Goal: Task Accomplishment & Management: Complete application form

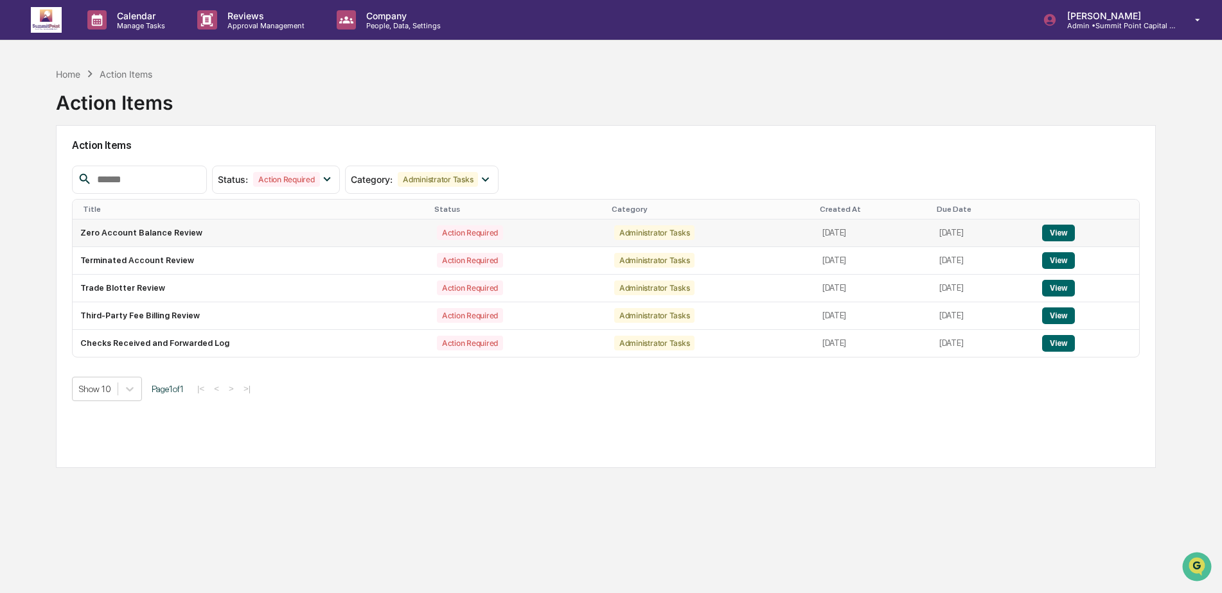
click at [1055, 228] on button "View" at bounding box center [1058, 233] width 33 height 17
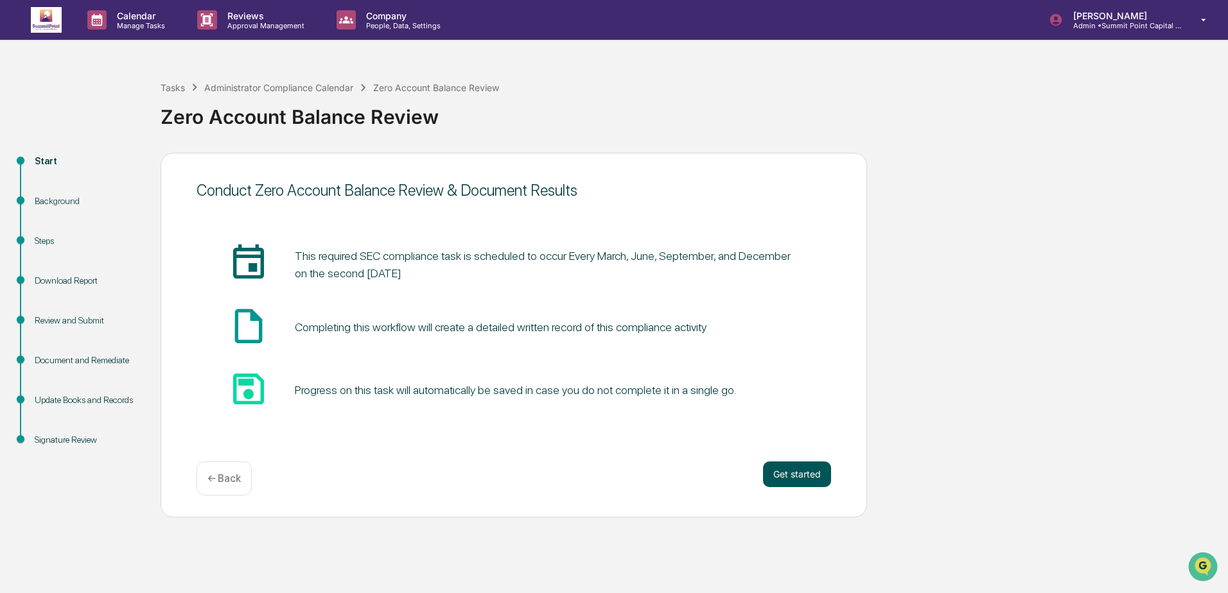
click at [802, 480] on button "Get started" at bounding box center [797, 475] width 68 height 26
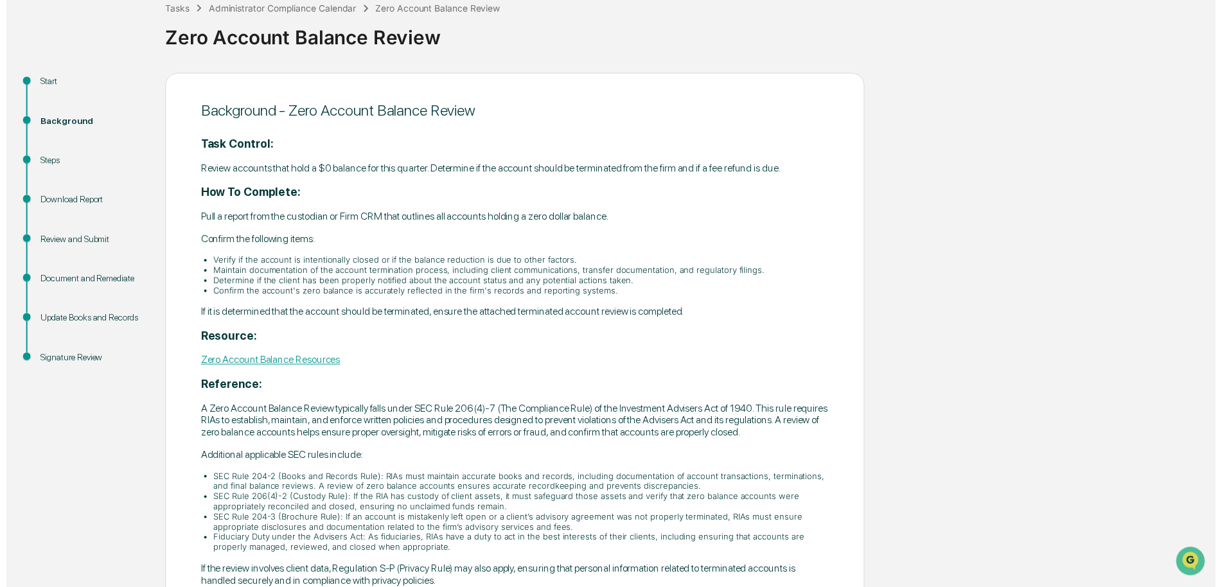
scroll to position [157, 0]
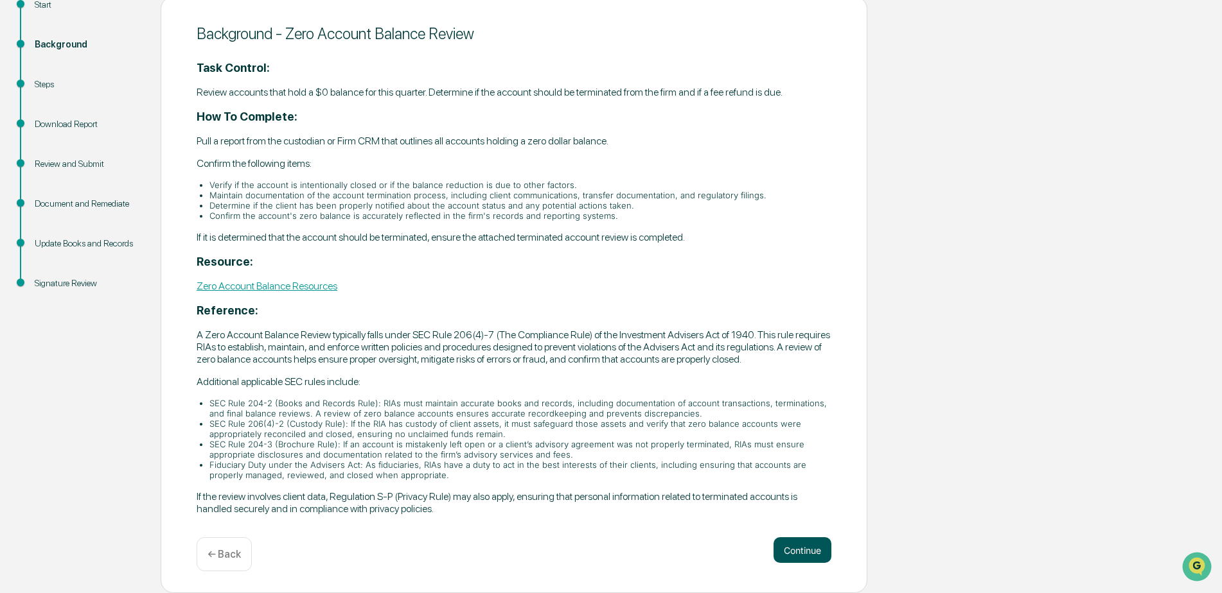
click at [812, 545] on button "Continue" at bounding box center [802, 551] width 58 height 26
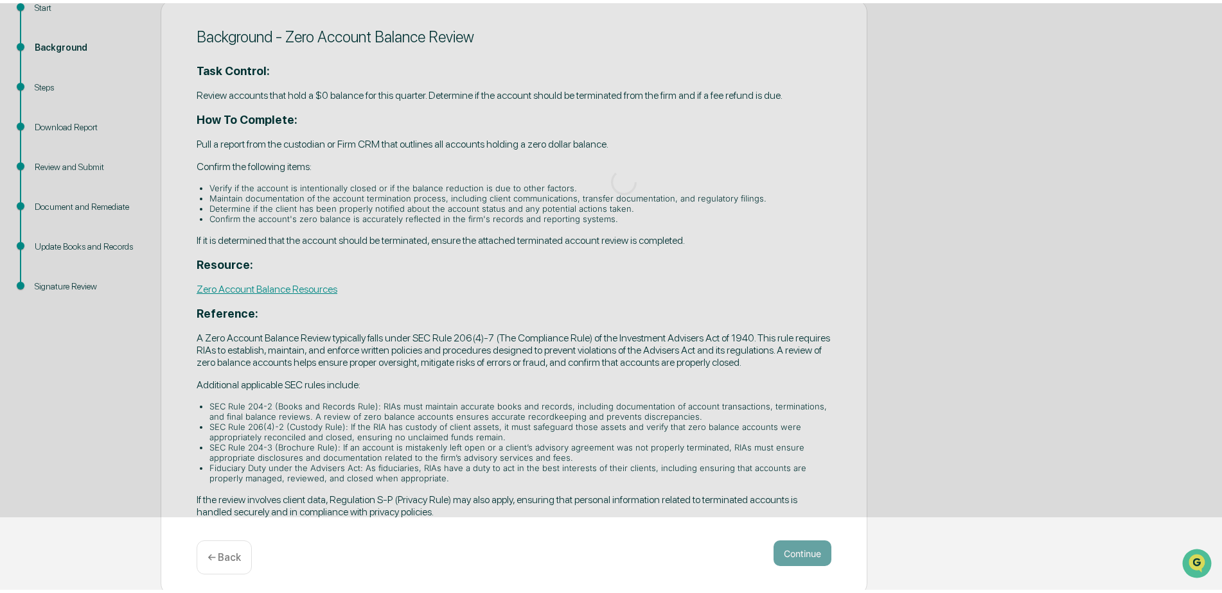
scroll to position [0, 0]
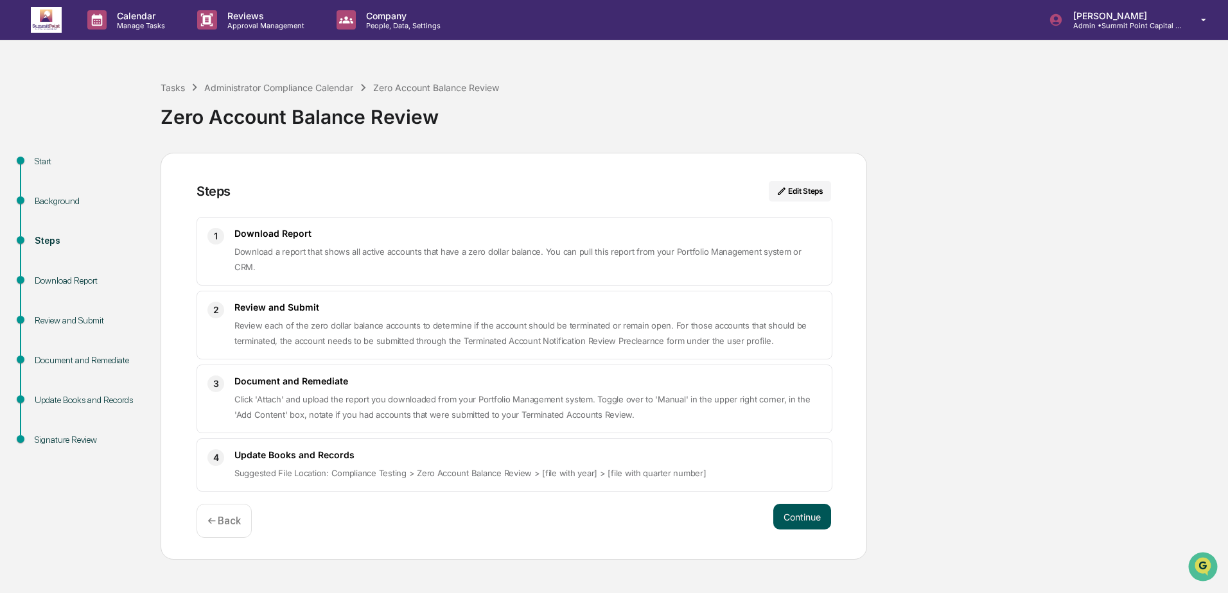
click at [800, 504] on button "Continue" at bounding box center [802, 517] width 58 height 26
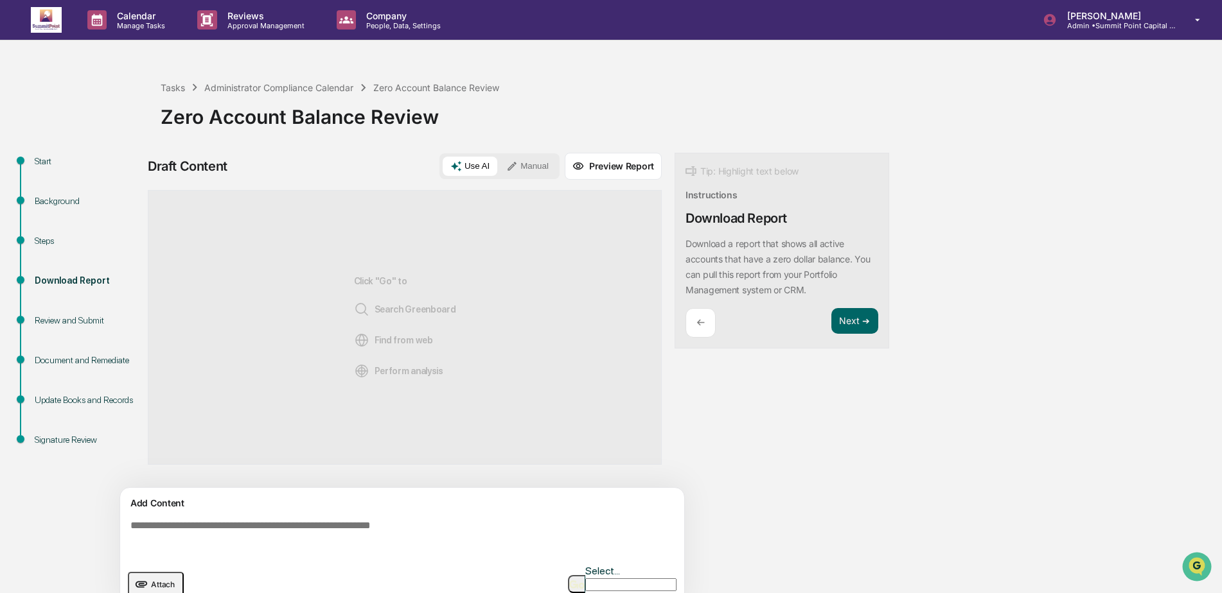
scroll to position [10, 0]
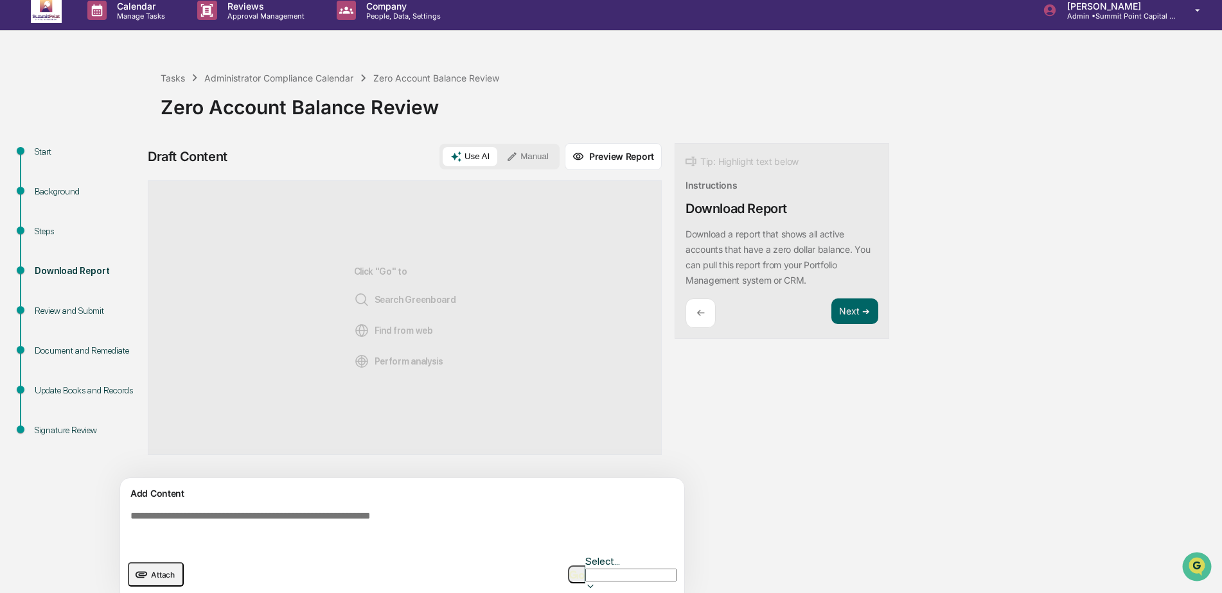
click at [141, 518] on textarea at bounding box center [404, 528] width 559 height 46
drag, startPoint x: 136, startPoint y: 515, endPoint x: 425, endPoint y: 516, distance: 289.0
click at [425, 516] on textarea at bounding box center [404, 528] width 559 height 46
click at [762, 480] on div "Draft Content Use AI Manual Preview Report Sources Click "Go" to Search Greenbo…" at bounding box center [507, 377] width 719 height 468
click at [869, 310] on button "Next ➔" at bounding box center [854, 312] width 47 height 26
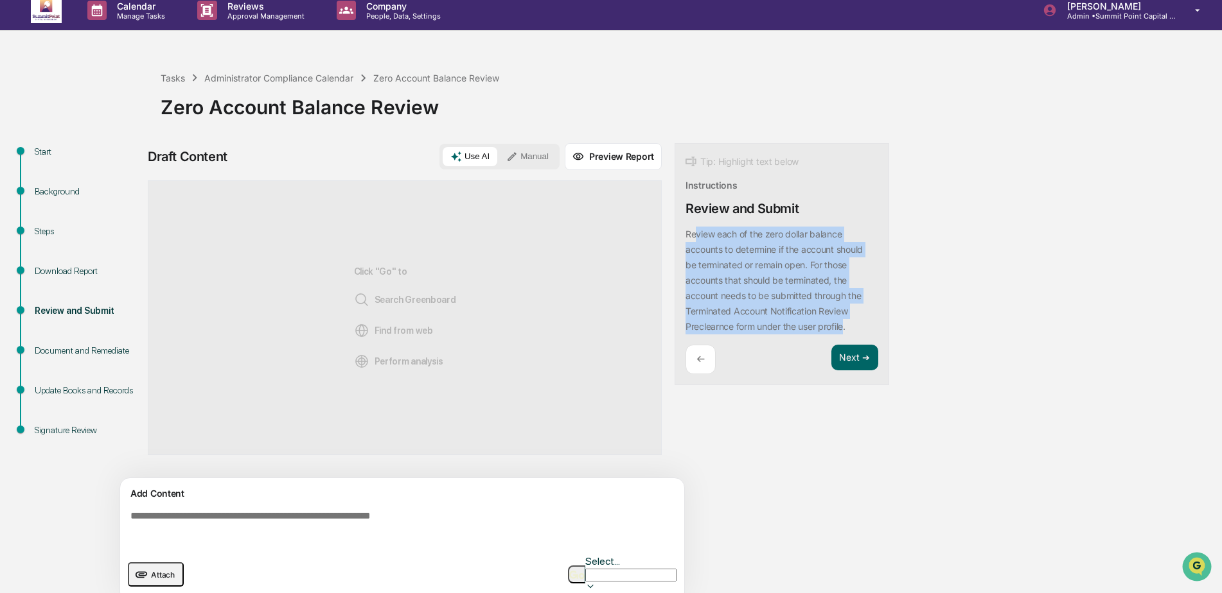
drag, startPoint x: 698, startPoint y: 233, endPoint x: 845, endPoint y: 324, distance: 173.4
click at [845, 324] on p "Review each of the zero dollar balance accounts to determine if the account sho…" at bounding box center [773, 280] width 177 height 103
drag, startPoint x: 845, startPoint y: 324, endPoint x: 784, endPoint y: 325, distance: 61.0
click at [784, 325] on p "Review each of the zero dollar balance accounts to determine if the account sho…" at bounding box center [773, 280] width 177 height 103
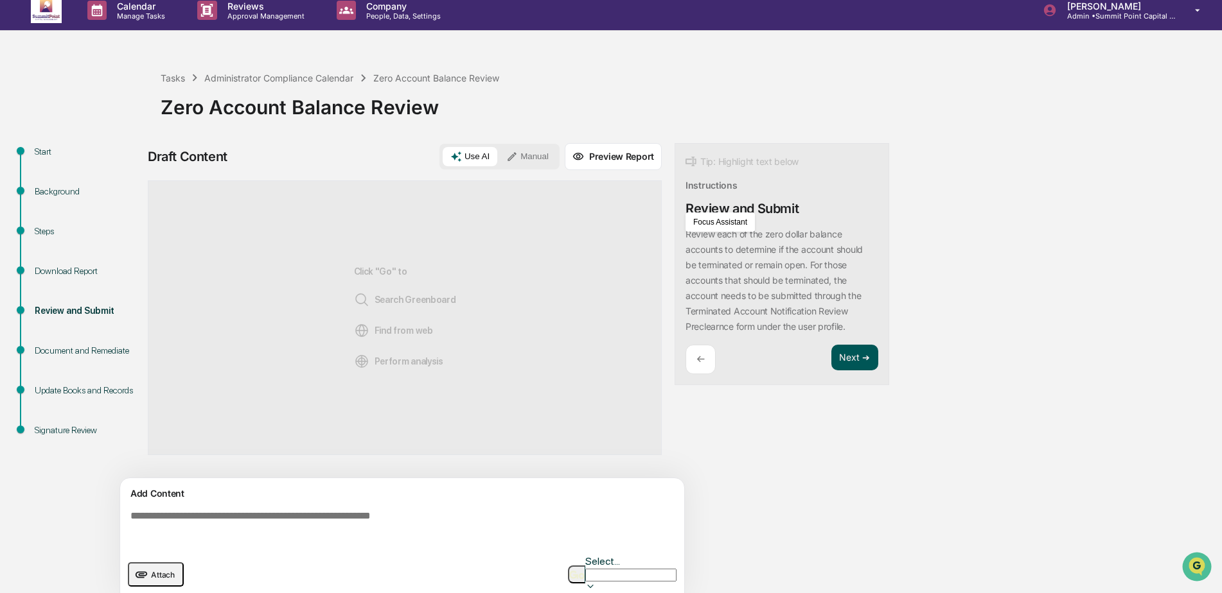
click at [845, 355] on button "Next ➔" at bounding box center [854, 358] width 47 height 26
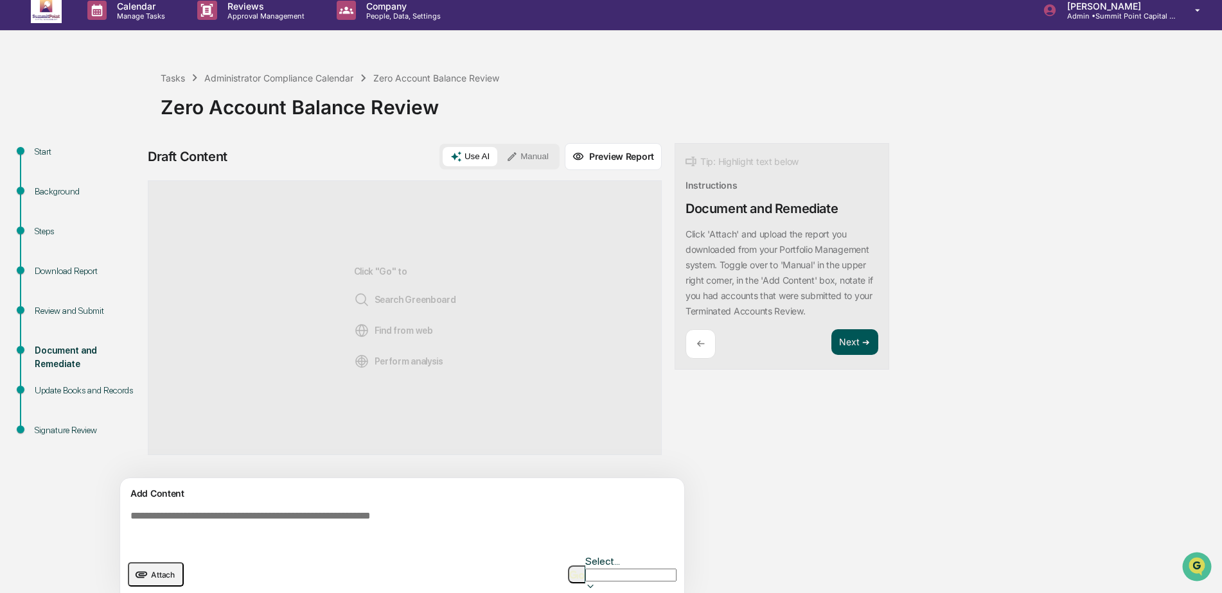
click at [870, 335] on button "Next ➔" at bounding box center [854, 343] width 47 height 26
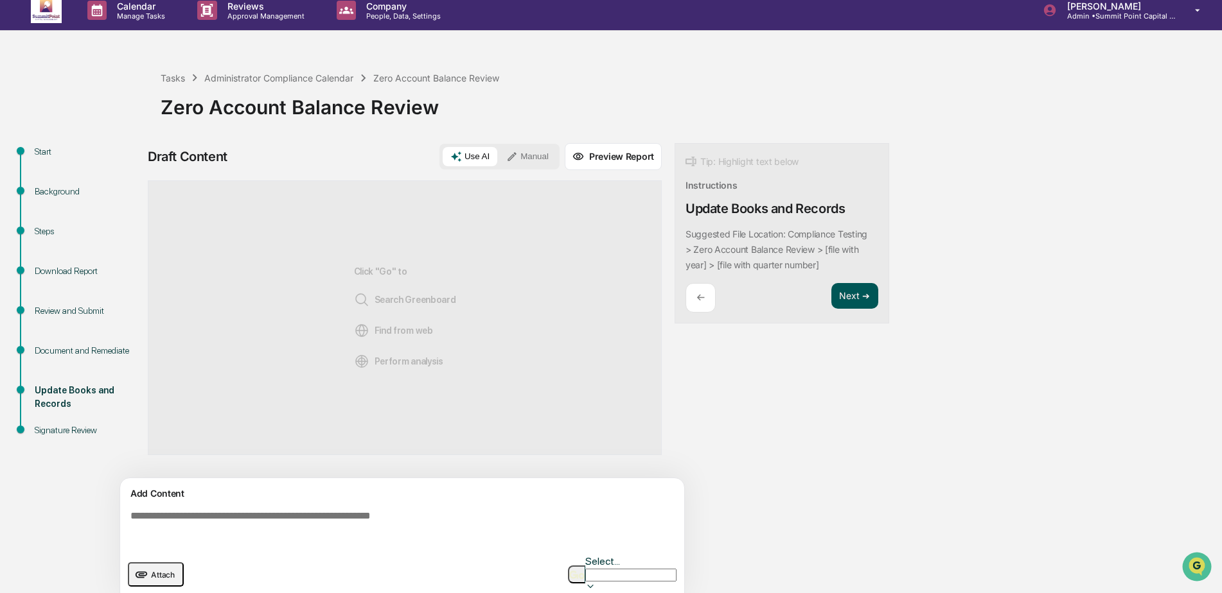
click at [858, 294] on button "Next ➔" at bounding box center [854, 296] width 47 height 26
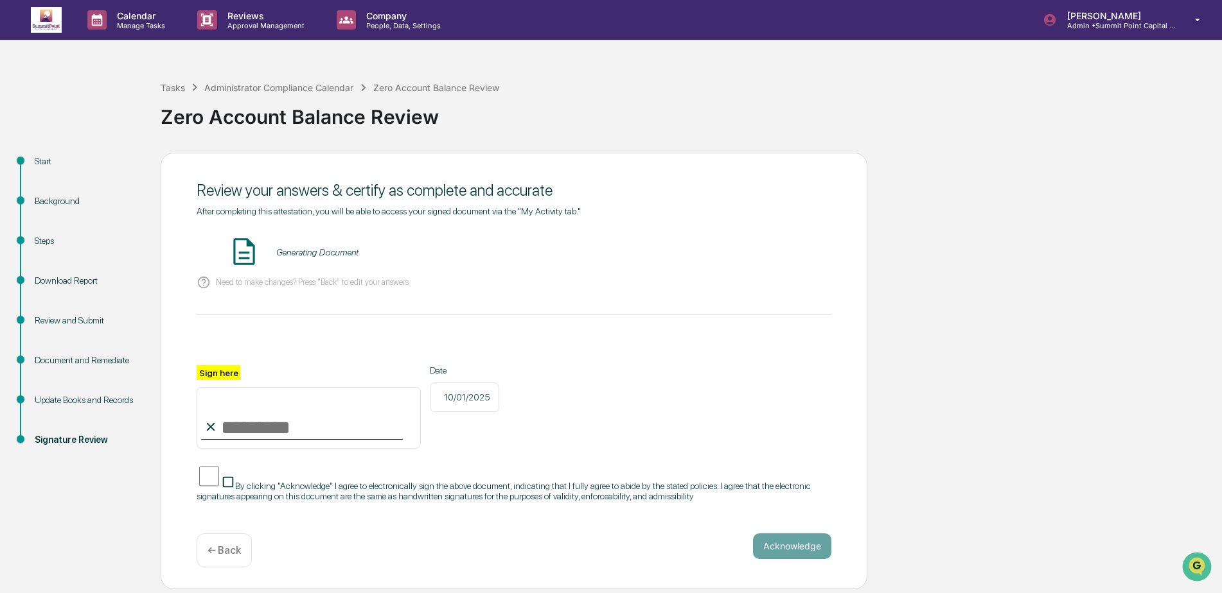
scroll to position [0, 0]
click at [746, 247] on button "VIEW" at bounding box center [758, 253] width 84 height 22
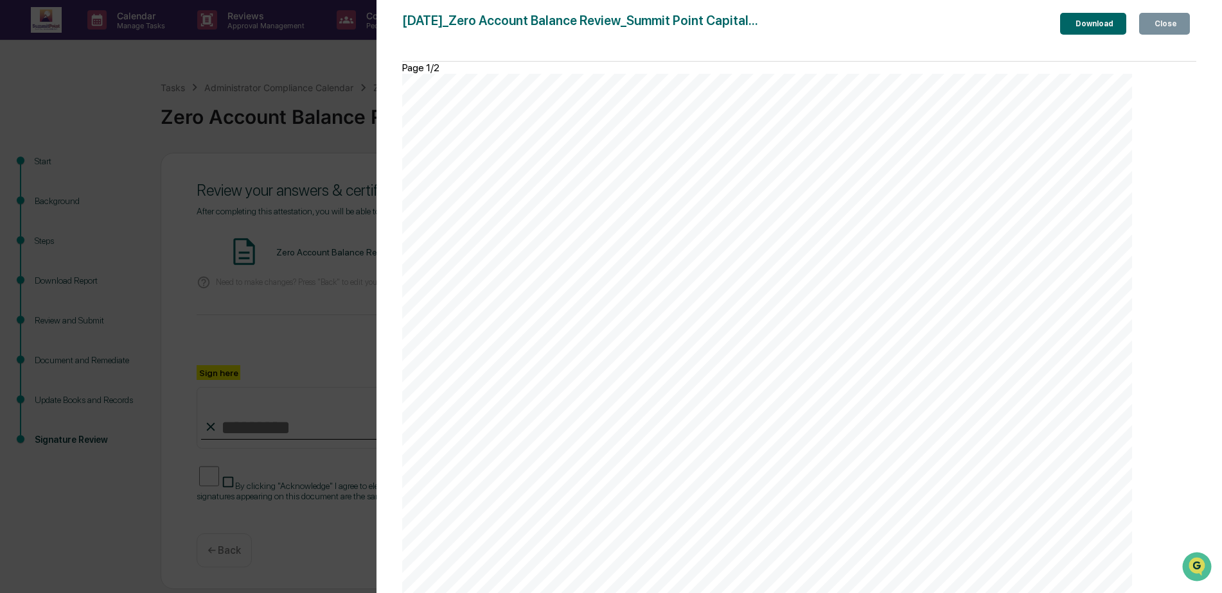
scroll to position [1608, 0]
click at [1176, 28] on div "Close" at bounding box center [1164, 23] width 25 height 9
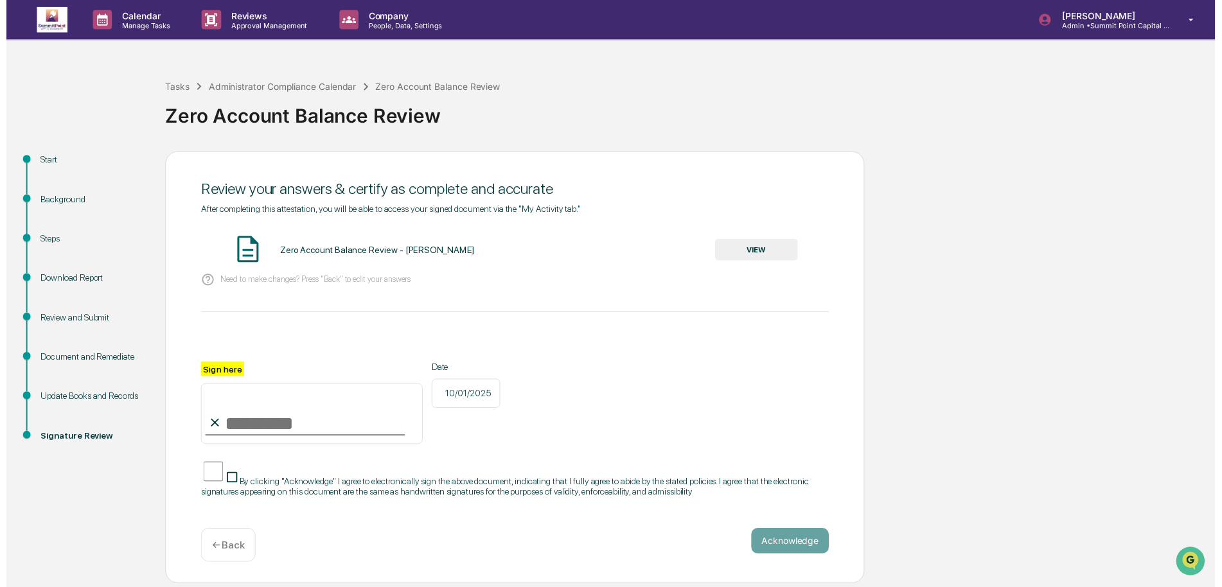
scroll to position [3, 0]
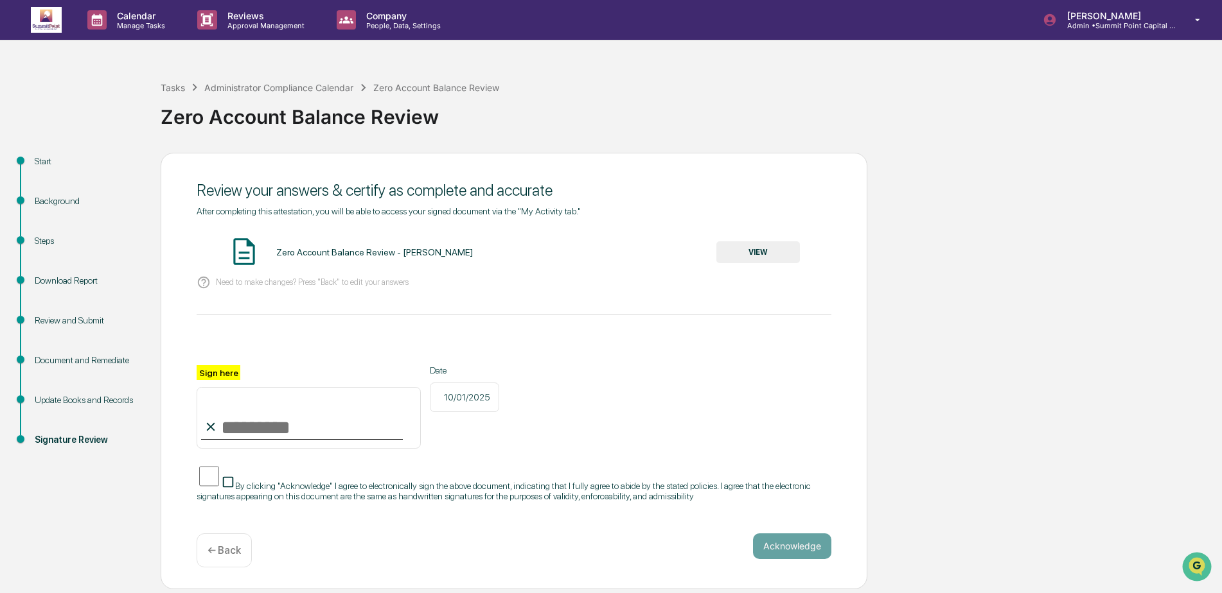
click at [243, 428] on input "Sign here" at bounding box center [309, 418] width 224 height 62
click at [714, 299] on div "After completing this attestation, you will be able to access your signed docum…" at bounding box center [514, 353] width 635 height 295
drag, startPoint x: 234, startPoint y: 211, endPoint x: 582, endPoint y: 211, distance: 348.1
click at [582, 211] on div "After completing this attestation, you will be able to access your signed docum…" at bounding box center [514, 211] width 635 height 10
drag, startPoint x: 582, startPoint y: 211, endPoint x: 538, endPoint y: 211, distance: 44.3
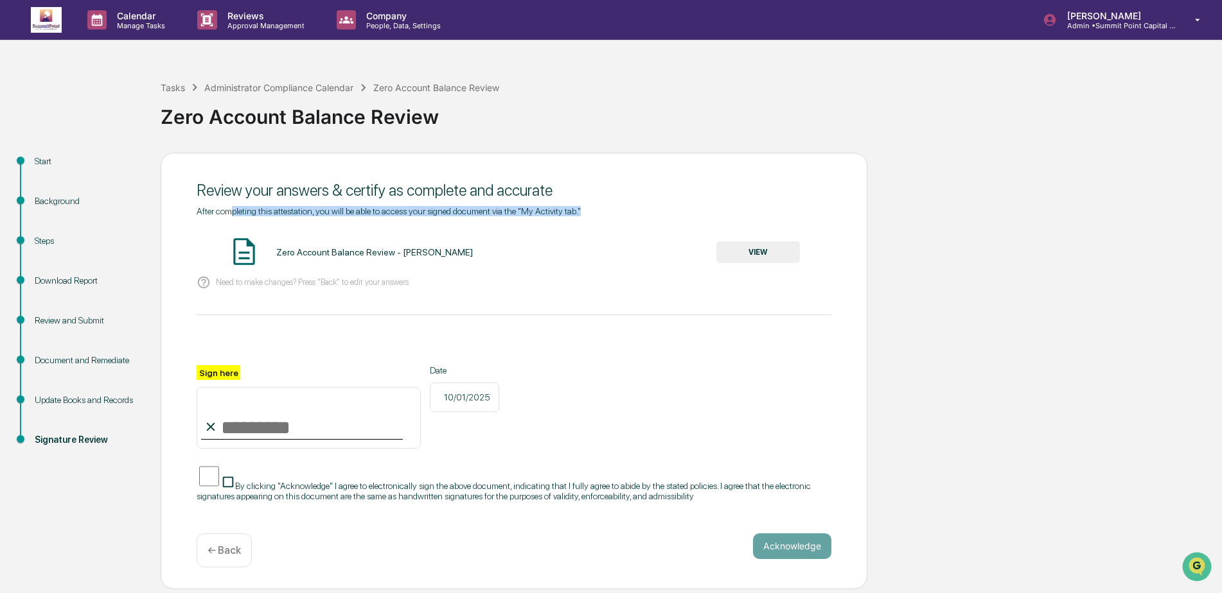
click at [538, 211] on span "After completing this attestation, you will be able to access your signed docum…" at bounding box center [389, 211] width 384 height 10
click at [244, 437] on input "Sign here" at bounding box center [309, 418] width 224 height 62
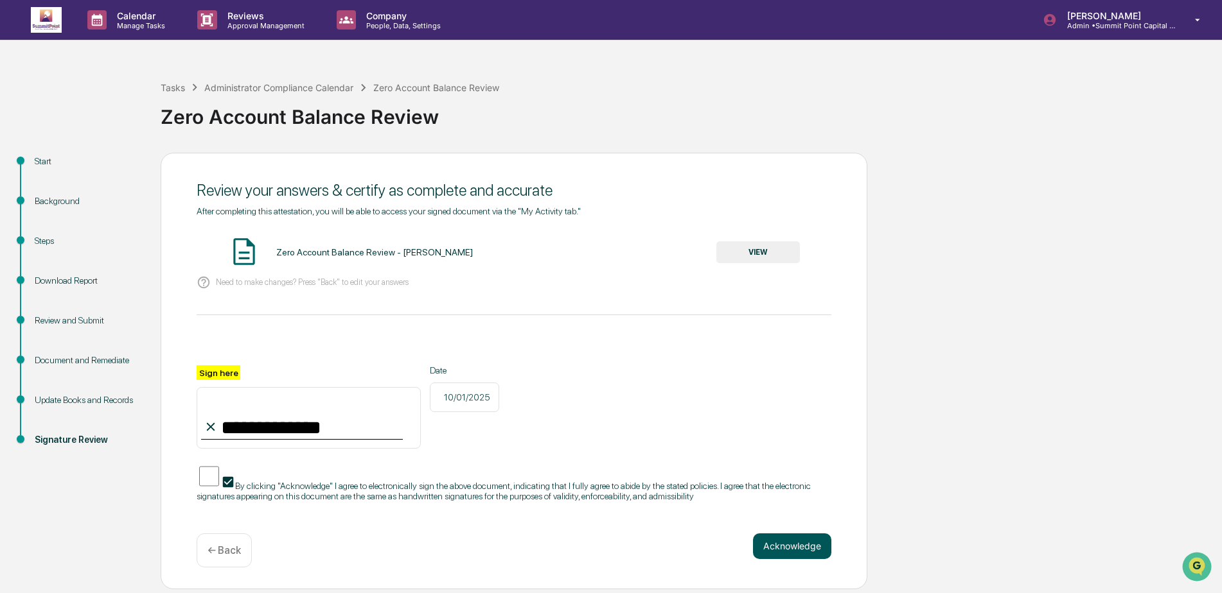
type input "**********"
click at [804, 554] on button "Acknowledge" at bounding box center [792, 547] width 78 height 26
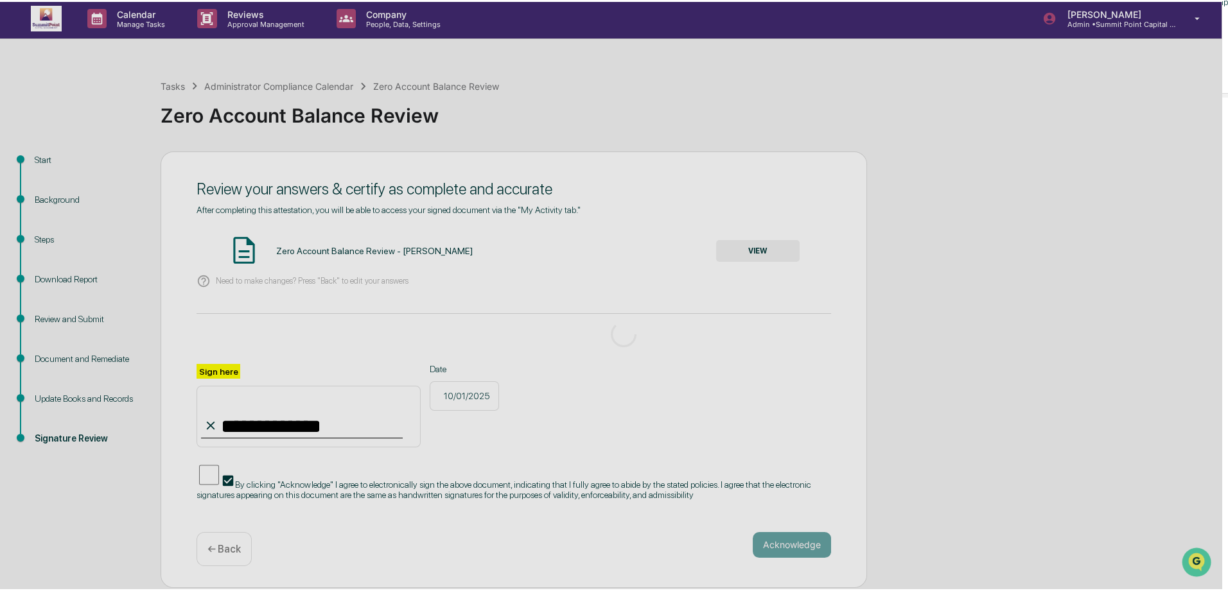
scroll to position [0, 0]
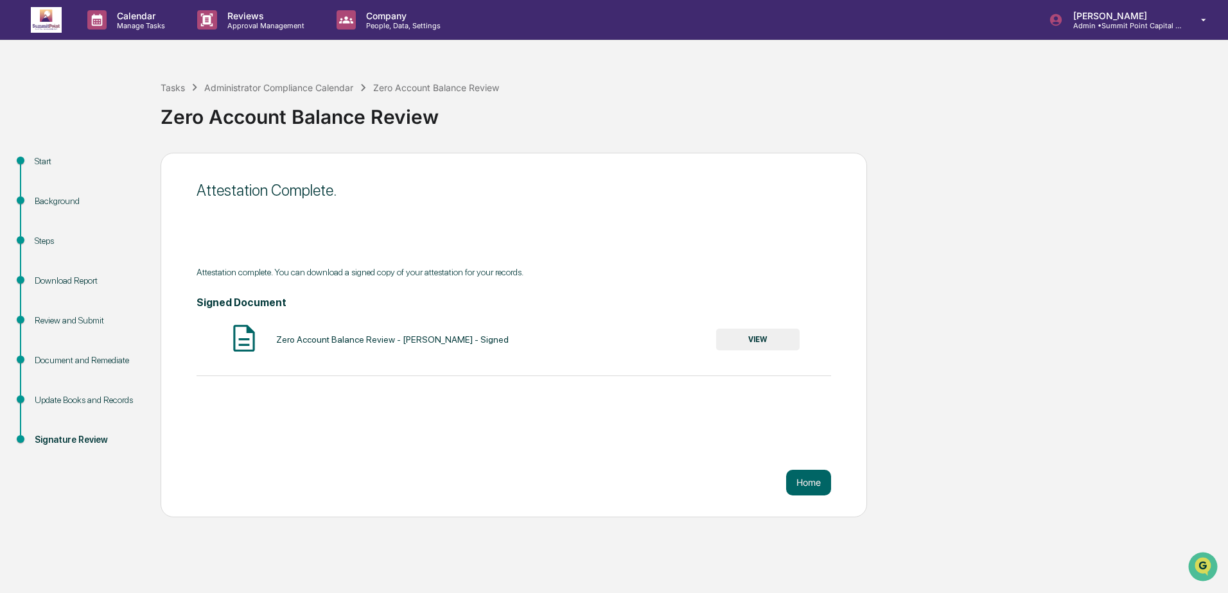
click at [749, 342] on button "VIEW" at bounding box center [758, 340] width 84 height 22
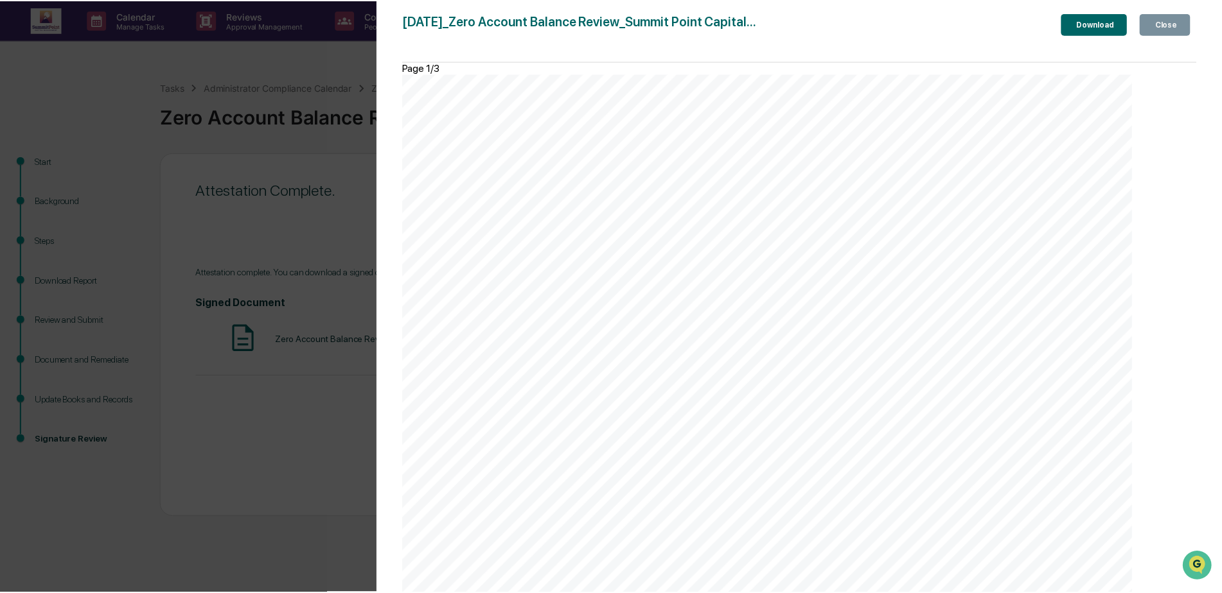
scroll to position [2611, 0]
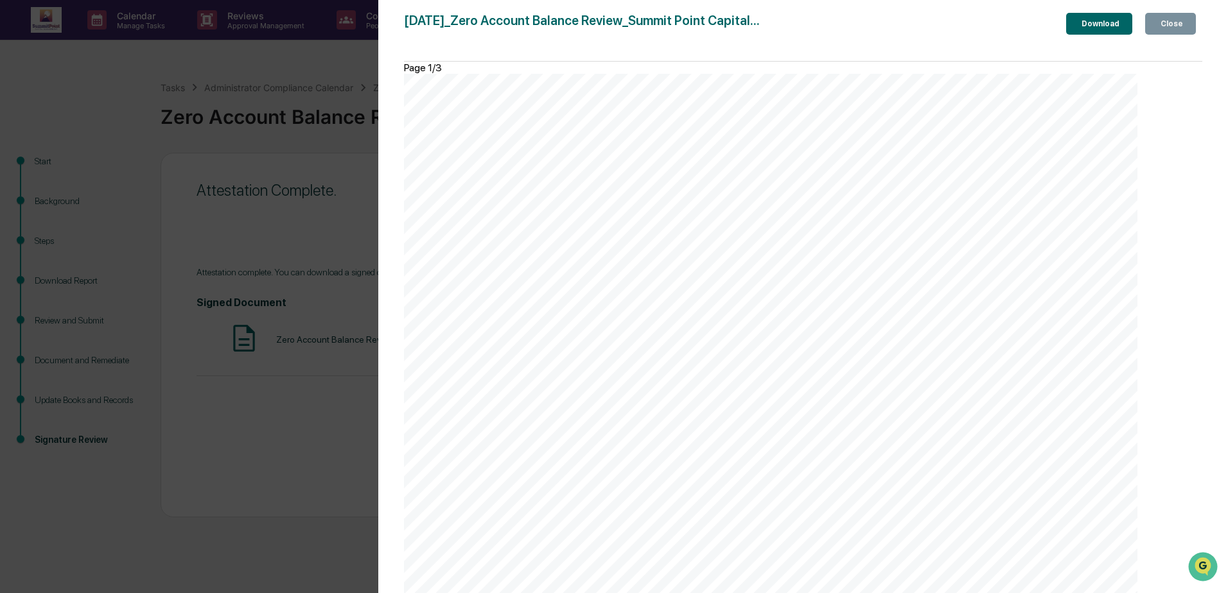
click at [1170, 17] on button "Close" at bounding box center [1170, 24] width 51 height 22
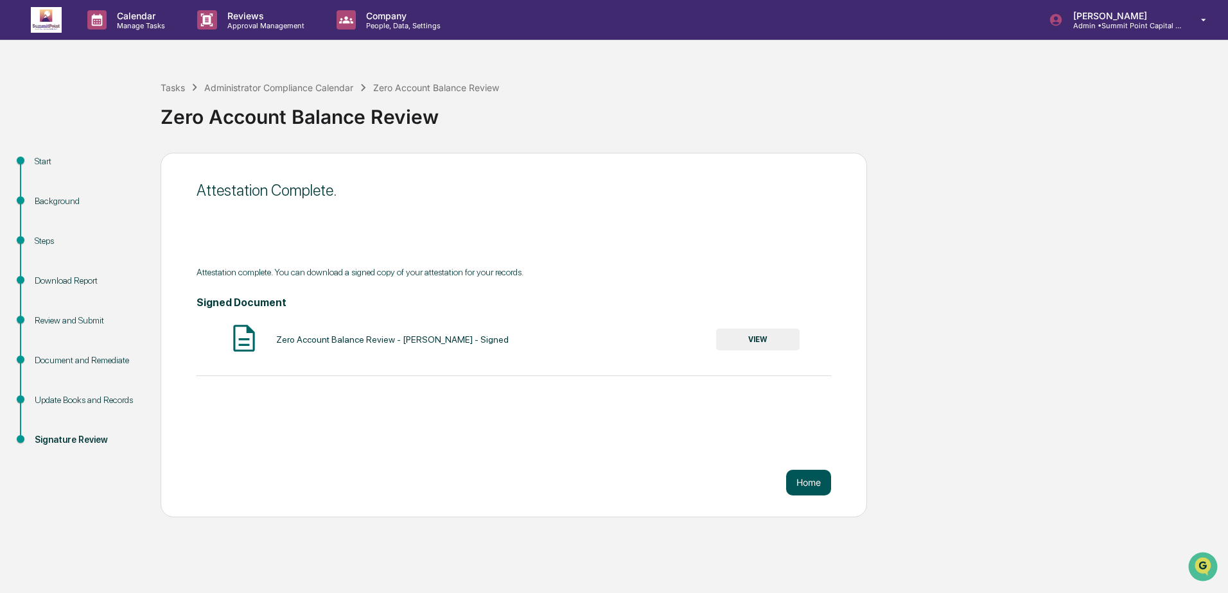
click at [816, 480] on button "Home" at bounding box center [808, 483] width 45 height 26
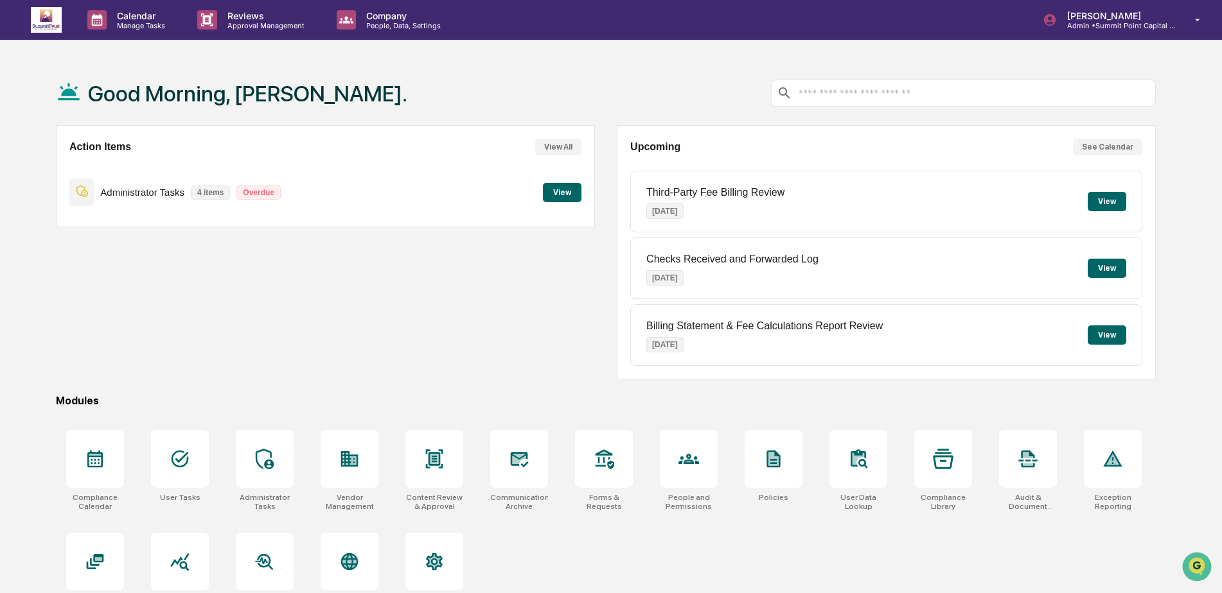
click at [552, 193] on button "View" at bounding box center [562, 192] width 39 height 19
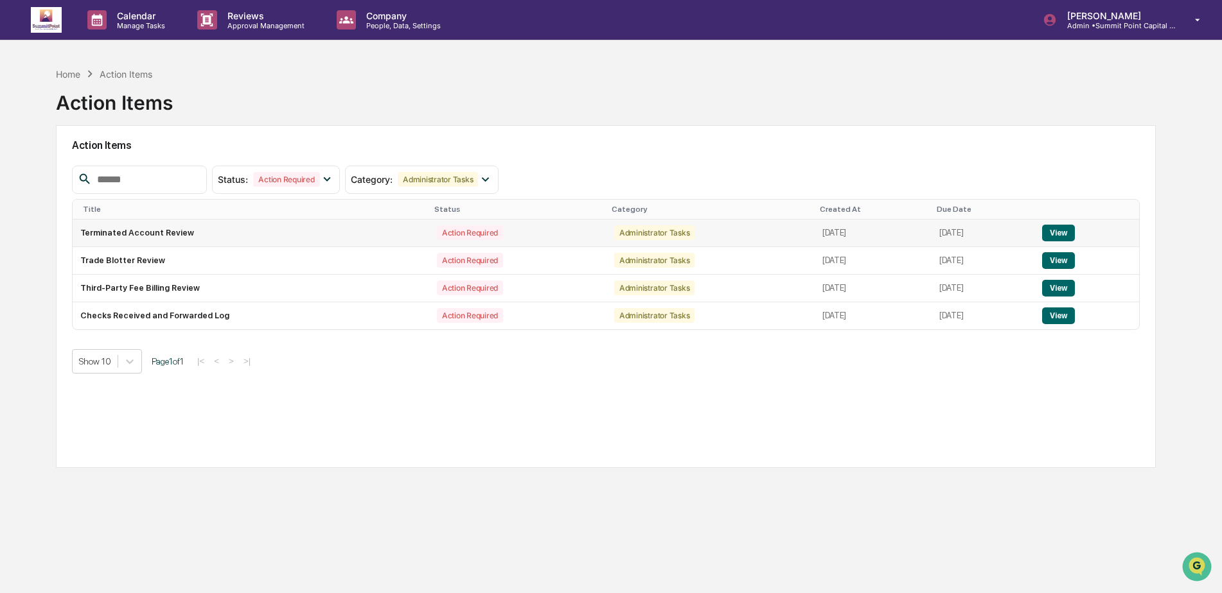
click at [931, 226] on td "September 18, 2025" at bounding box center [982, 234] width 103 height 28
click at [1067, 231] on button "View" at bounding box center [1058, 233] width 33 height 17
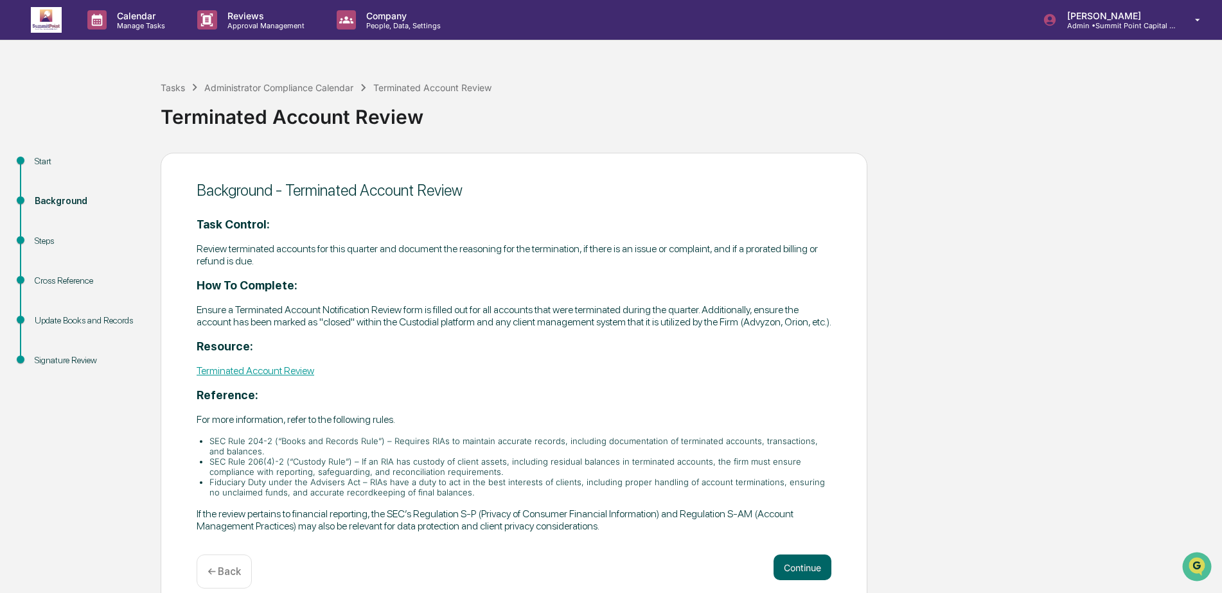
scroll to position [30, 0]
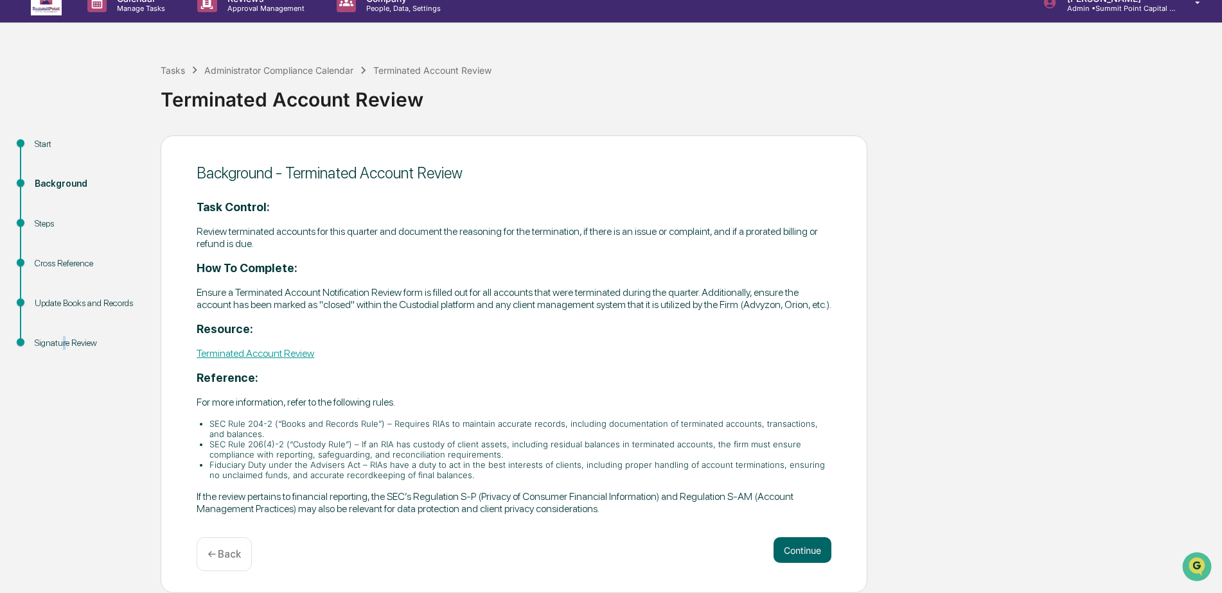
click at [65, 337] on div "Signature Review" at bounding box center [87, 343] width 105 height 13
drag, startPoint x: 65, startPoint y: 328, endPoint x: 57, endPoint y: 335, distance: 10.9
click at [57, 337] on div "Signature Review" at bounding box center [87, 343] width 105 height 13
drag, startPoint x: 57, startPoint y: 335, endPoint x: 60, endPoint y: 299, distance: 36.8
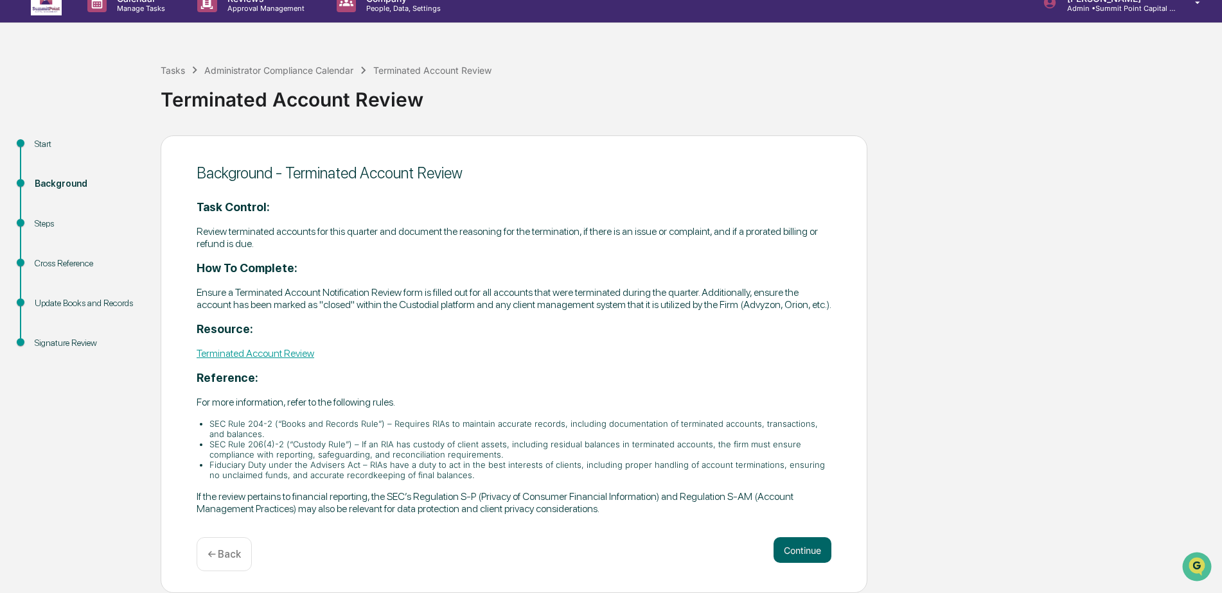
click at [60, 299] on div "Update Books and Records" at bounding box center [87, 319] width 126 height 40
click at [298, 65] on div "Administrator Compliance Calendar" at bounding box center [278, 70] width 149 height 11
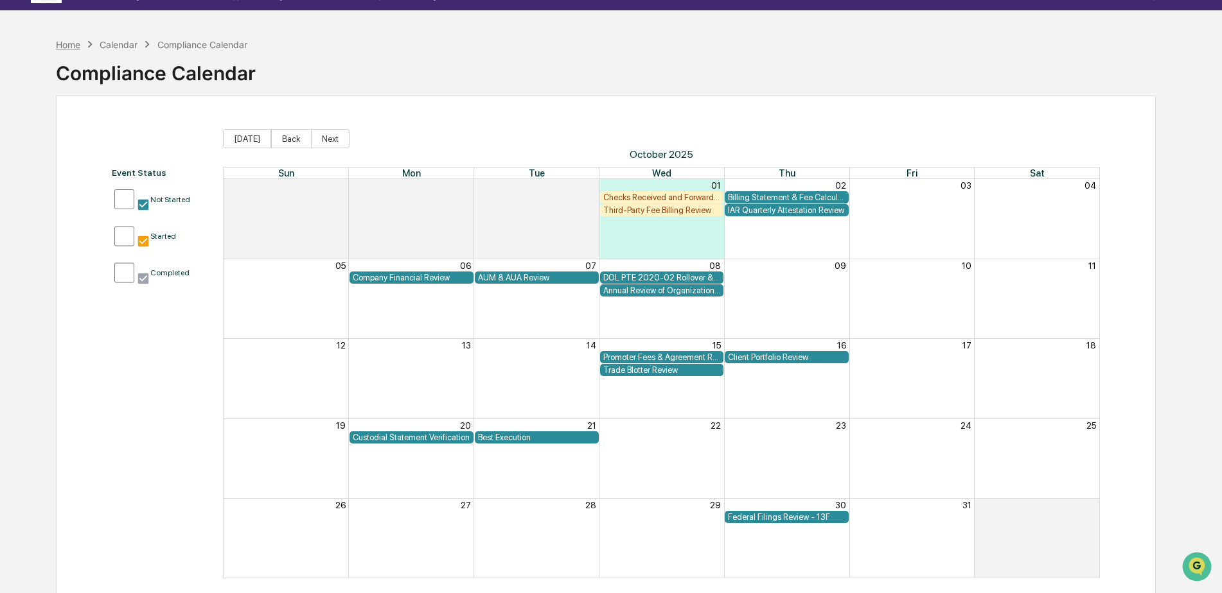
click at [70, 46] on div "Home" at bounding box center [68, 44] width 24 height 11
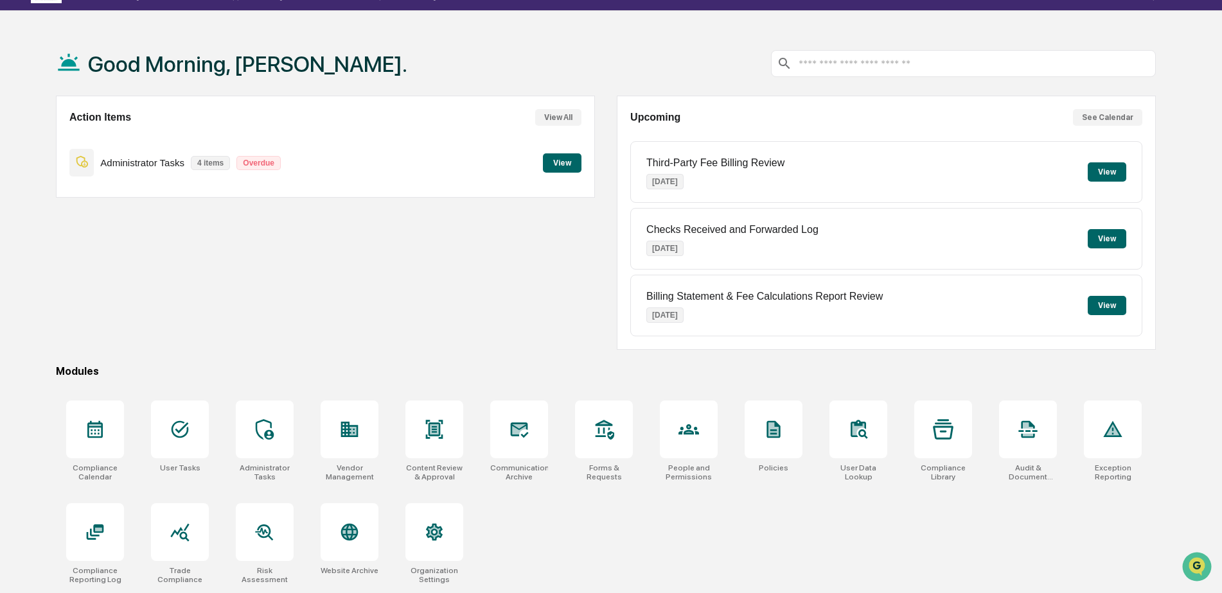
click at [577, 166] on button "View" at bounding box center [562, 163] width 39 height 19
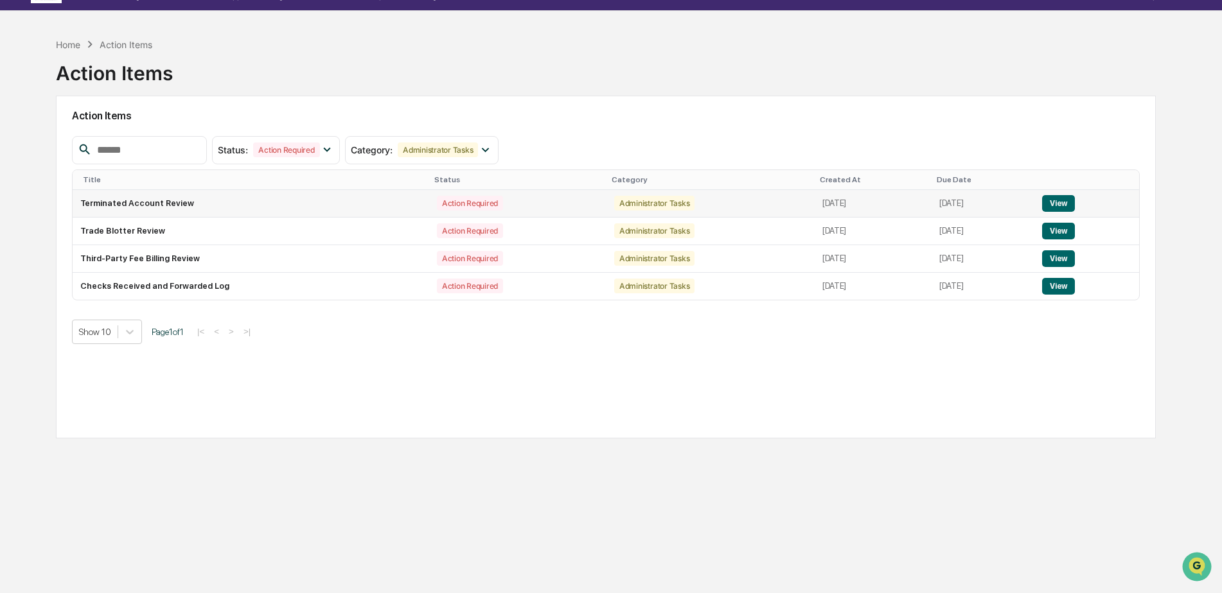
click at [224, 199] on td "Terminated Account Review" at bounding box center [251, 204] width 356 height 28
click at [1065, 204] on button "View" at bounding box center [1058, 203] width 33 height 17
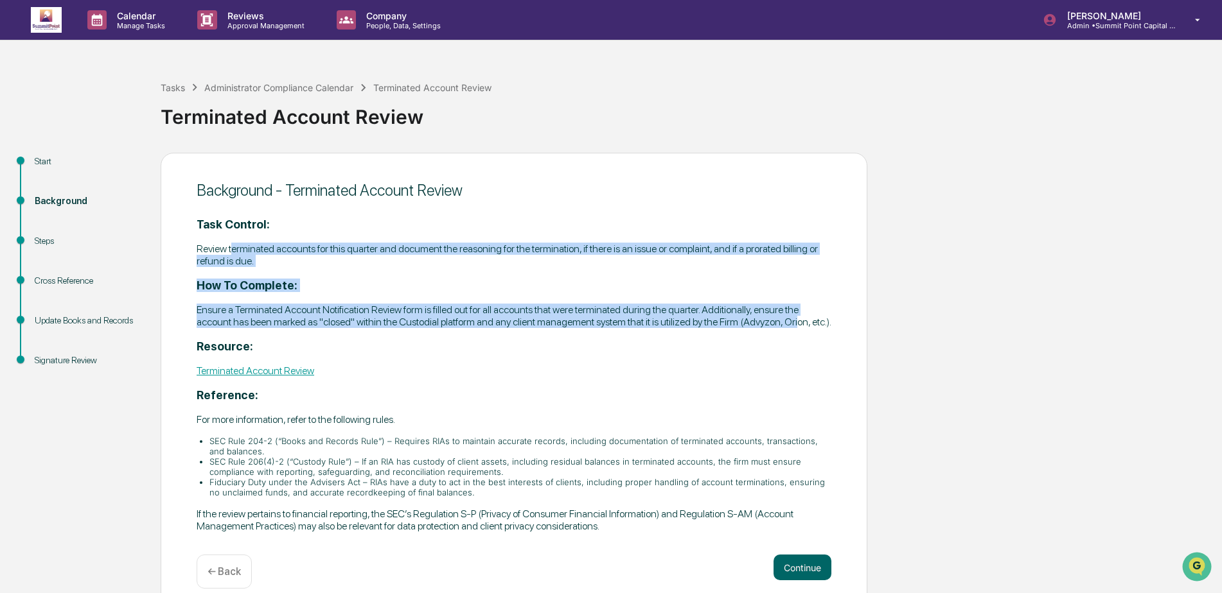
drag, startPoint x: 233, startPoint y: 249, endPoint x: 798, endPoint y: 327, distance: 571.3
click at [798, 327] on div "​ Task Control: Review terminated accounts for this quarter and document the re…" at bounding box center [514, 375] width 635 height 315
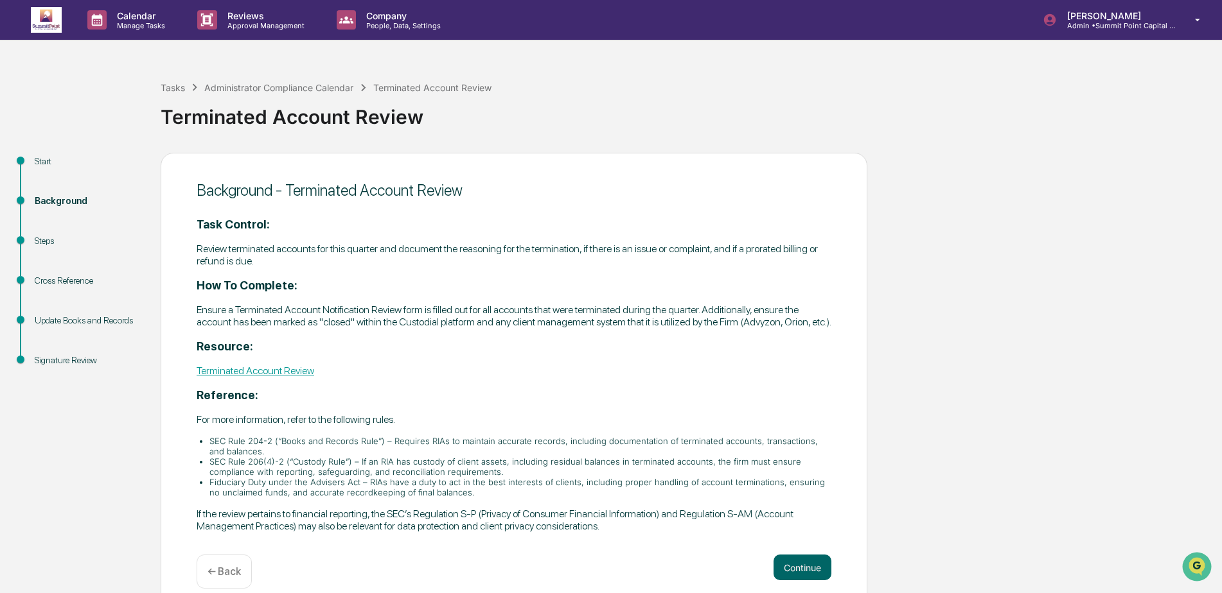
drag, startPoint x: 798, startPoint y: 327, endPoint x: 523, endPoint y: 330, distance: 275.6
click at [523, 328] on p "Ensure a Terminated Account Notification Review form is filled out for all acco…" at bounding box center [514, 316] width 635 height 24
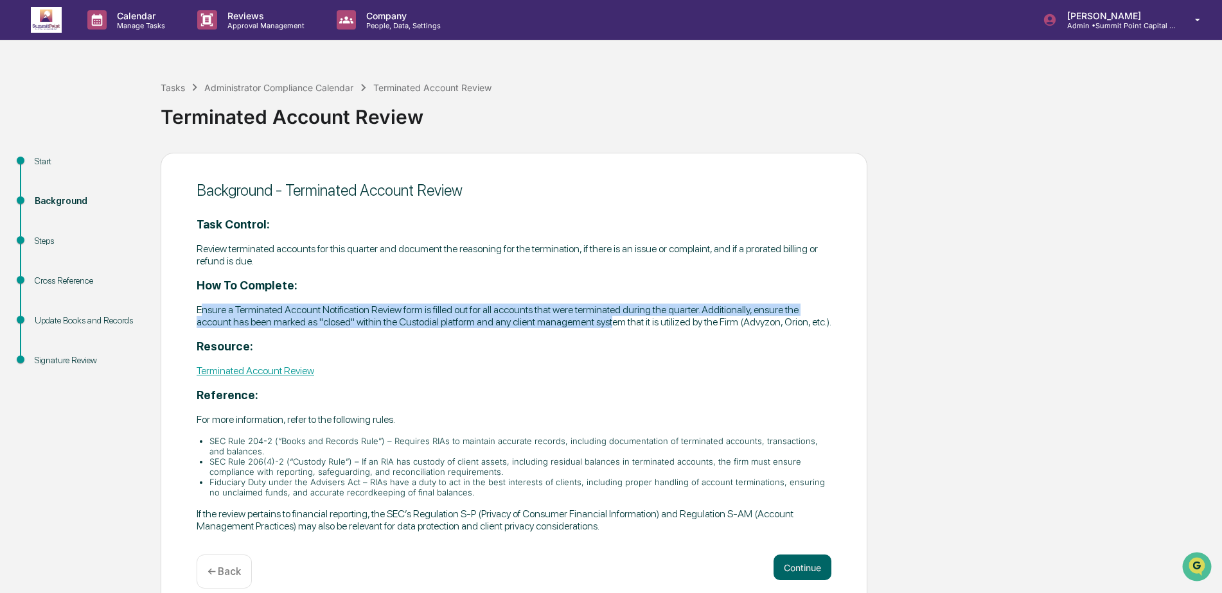
drag, startPoint x: 200, startPoint y: 312, endPoint x: 612, endPoint y: 316, distance: 412.4
click at [612, 316] on p "Ensure a Terminated Account Notification Review form is filled out for all acco…" at bounding box center [514, 316] width 635 height 24
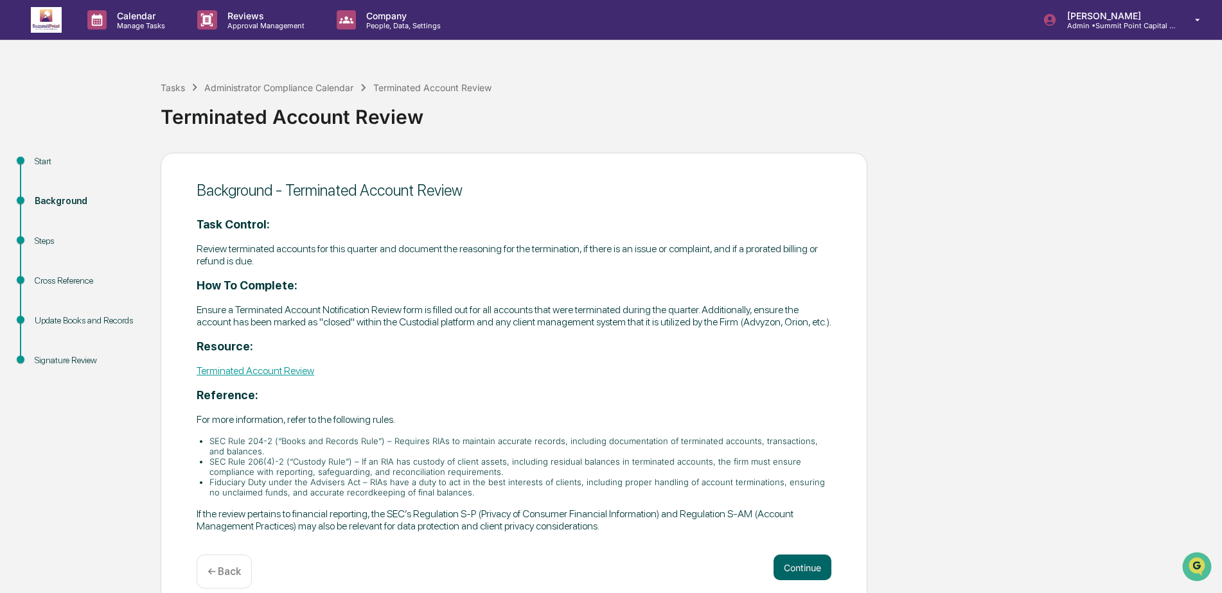
drag, startPoint x: 612, startPoint y: 316, endPoint x: 476, endPoint y: 361, distance: 143.4
click at [523, 346] on div "​ Task Control: Review terminated accounts for this quarter and document the re…" at bounding box center [514, 375] width 635 height 315
click at [292, 377] on link "Terminated Account Review" at bounding box center [256, 371] width 118 height 12
click at [921, 209] on div "Start Background Steps Cross Reference Update Books and Records Signature Revie…" at bounding box center [610, 382] width 1209 height 459
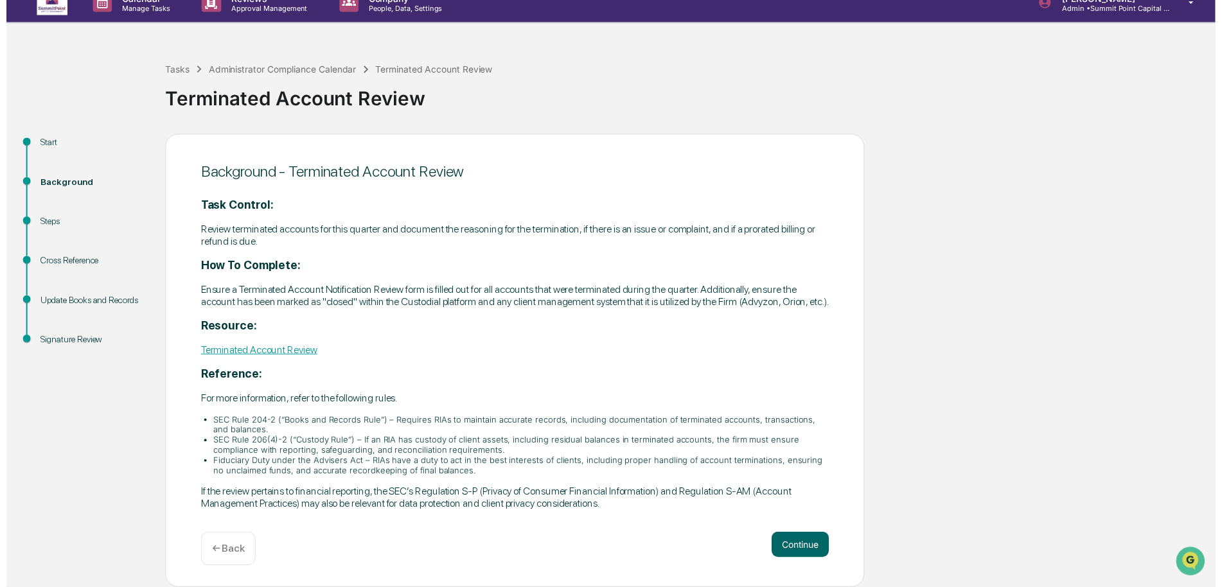
scroll to position [30, 0]
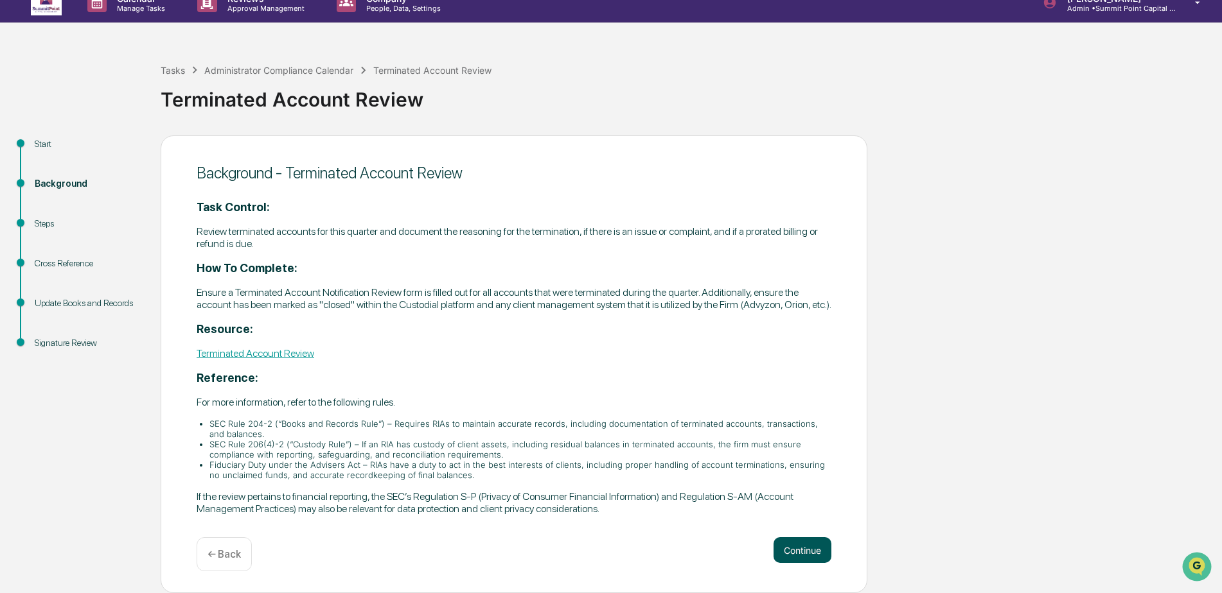
click at [784, 549] on button "Continue" at bounding box center [802, 551] width 58 height 26
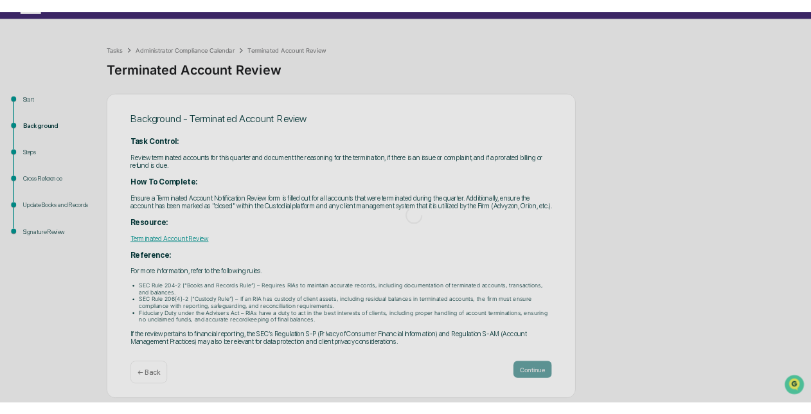
scroll to position [0, 0]
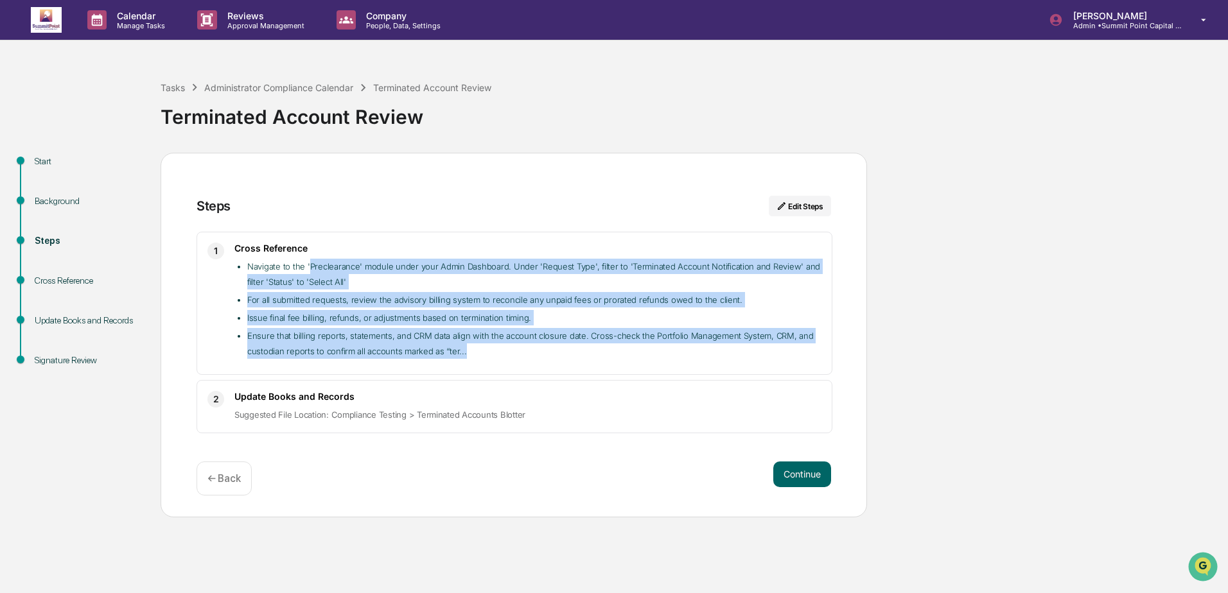
drag, startPoint x: 387, startPoint y: 268, endPoint x: 486, endPoint y: 349, distance: 128.2
click at [486, 349] on ul "Navigate to the 'Preclearance' module under your Admin Dashboard. ​Under 'Reque…" at bounding box center [527, 309] width 587 height 100
drag, startPoint x: 486, startPoint y: 349, endPoint x: 615, endPoint y: 308, distance: 135.7
click at [614, 310] on ul "Navigate to the 'Preclearance' module under your Admin Dashboard. ​Under 'Reque…" at bounding box center [527, 309] width 587 height 100
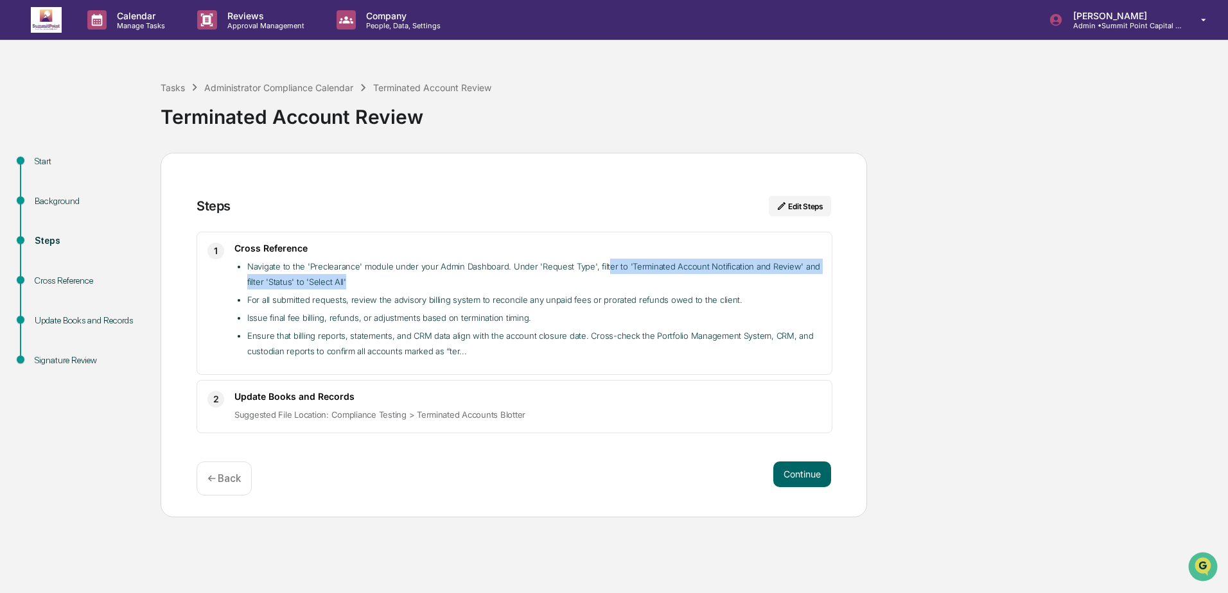
drag, startPoint x: 599, startPoint y: 265, endPoint x: 814, endPoint y: 281, distance: 215.8
click at [814, 281] on li "Navigate to the 'Preclearance' module under your Admin Dashboard. ​Under 'Reque…" at bounding box center [534, 274] width 574 height 31
click at [437, 317] on li "Issue final fee billing, refunds, or adjustments based on termination timing." at bounding box center [534, 317] width 574 height 15
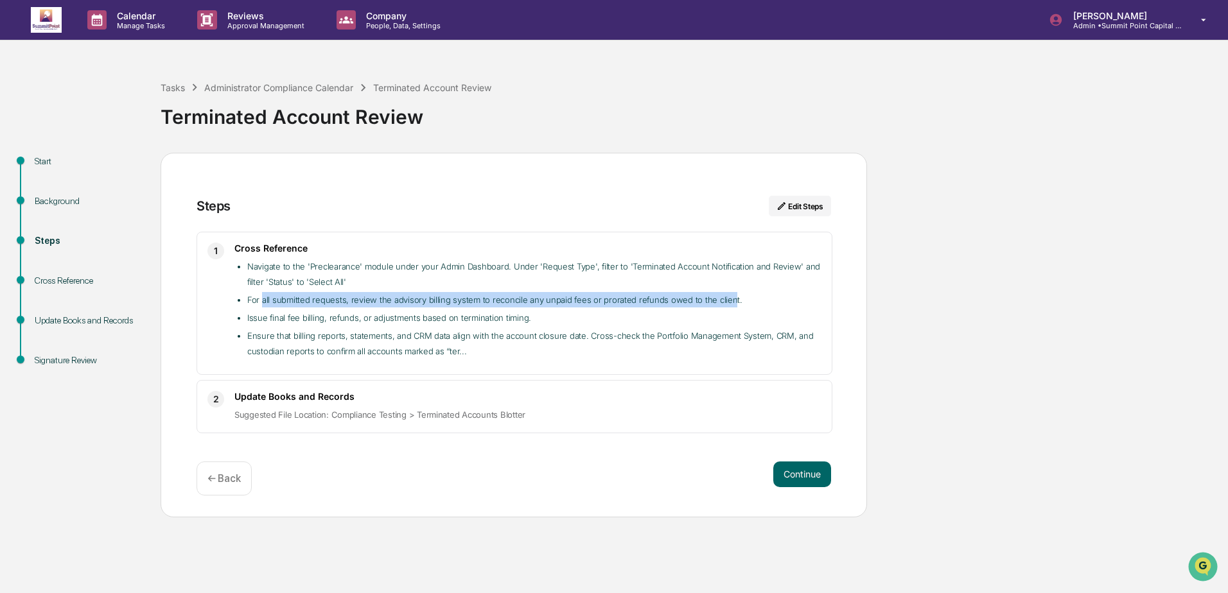
drag, startPoint x: 263, startPoint y: 297, endPoint x: 720, endPoint y: 302, distance: 457.3
click at [720, 302] on li "For all submitted requests, review the advisory billing system to reconcile any…" at bounding box center [534, 299] width 574 height 15
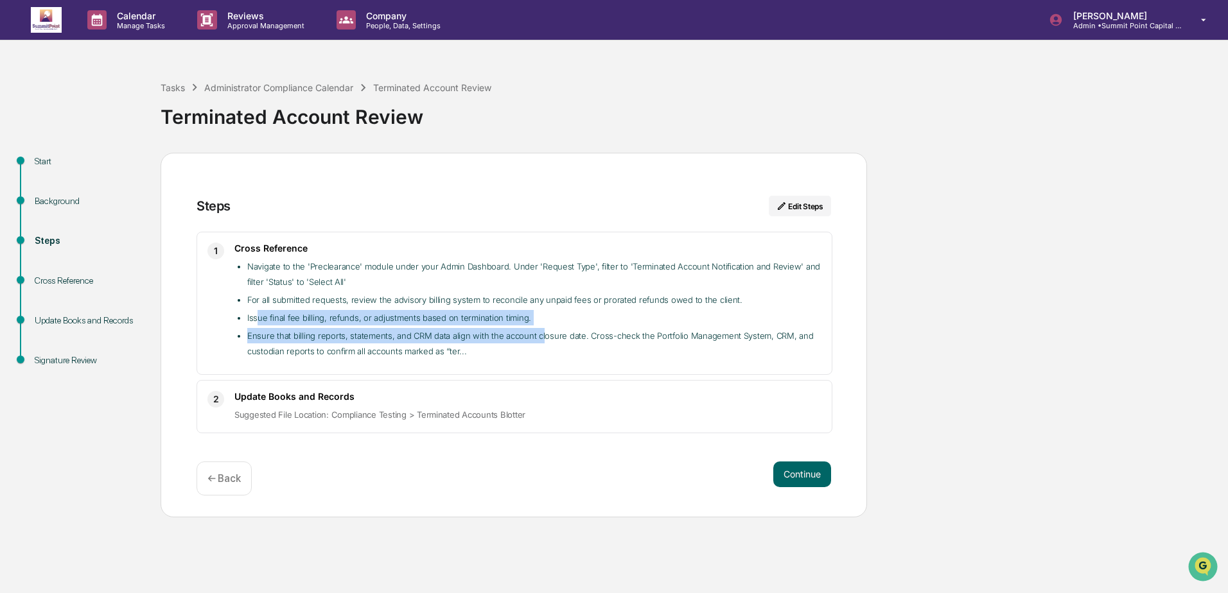
drag, startPoint x: 256, startPoint y: 315, endPoint x: 537, endPoint y: 344, distance: 282.8
click at [537, 344] on ul "Navigate to the 'Preclearance' module under your Admin Dashboard. ​Under 'Reque…" at bounding box center [527, 309] width 587 height 100
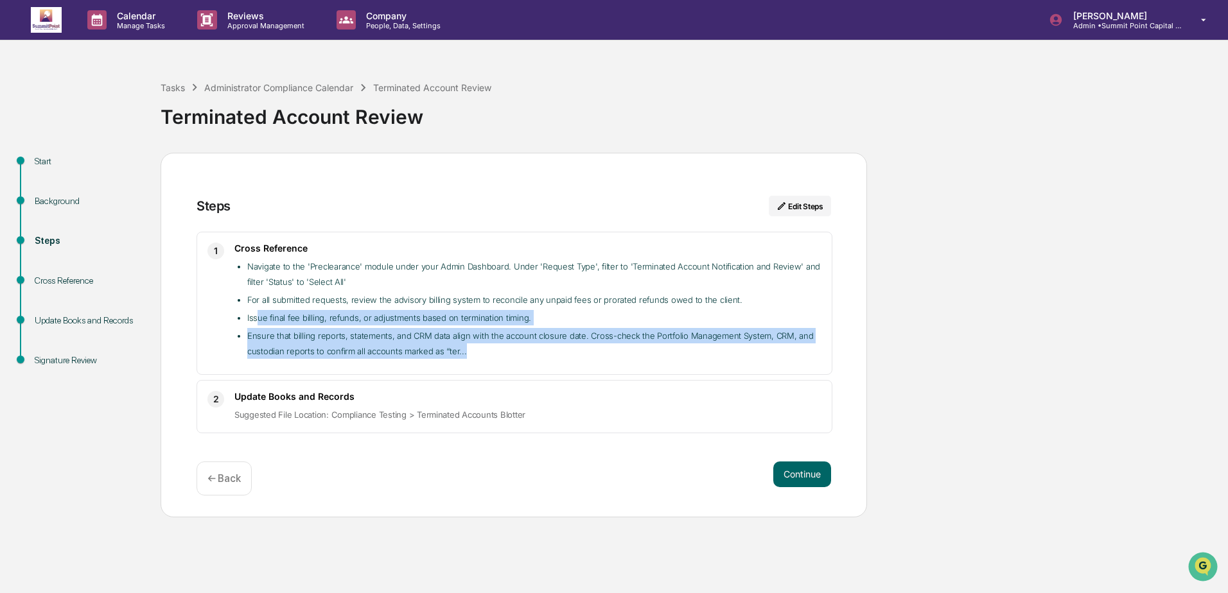
drag, startPoint x: 537, startPoint y: 344, endPoint x: 486, endPoint y: 356, distance: 52.0
click at [486, 356] on li "Ensure that billing reports, statements, and CRM data align with the account cl…" at bounding box center [534, 343] width 574 height 31
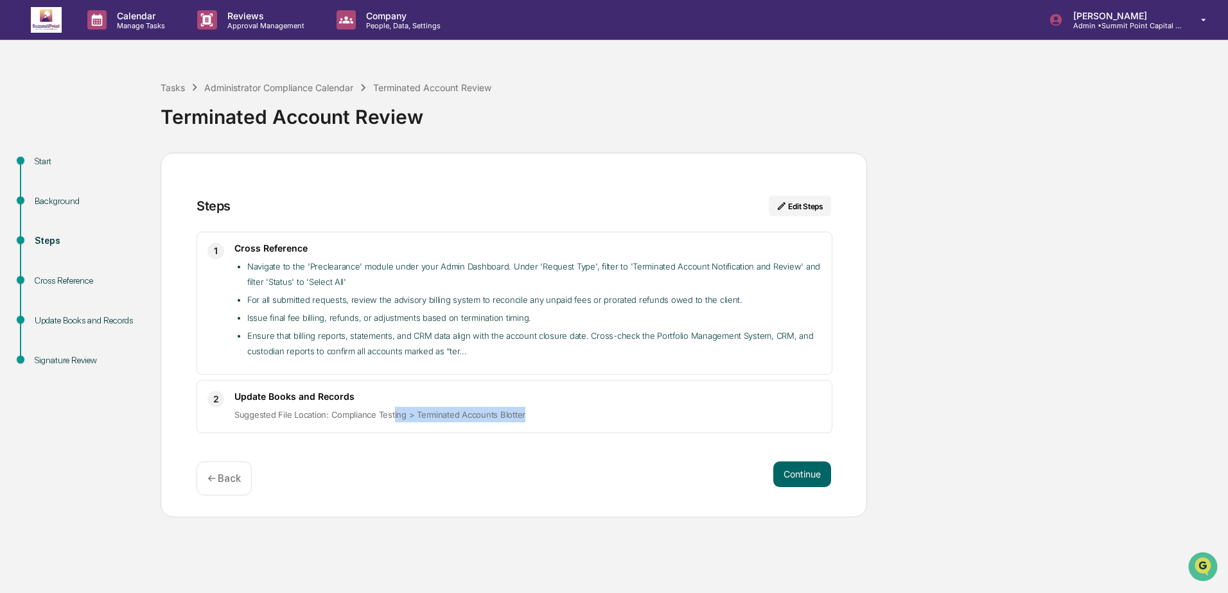
drag, startPoint x: 396, startPoint y: 414, endPoint x: 572, endPoint y: 416, distance: 176.0
click at [572, 416] on p "Suggested File Location: Compliance Testing > Terminated Accounts Blotter​" at bounding box center [527, 414] width 587 height 15
drag, startPoint x: 572, startPoint y: 416, endPoint x: 522, endPoint y: 426, distance: 50.6
click at [522, 426] on div "2 Update Books and Records Suggested File Location: Compliance Testing > Termin…" at bounding box center [515, 406] width 636 height 53
click at [245, 484] on div "← Back" at bounding box center [224, 479] width 55 height 34
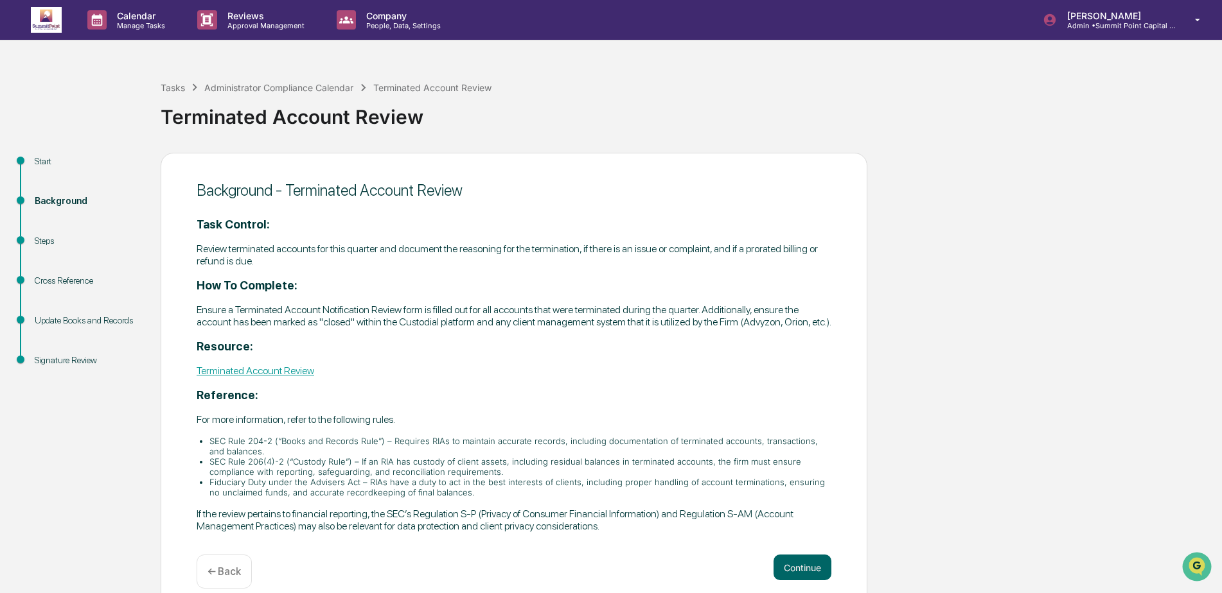
click at [226, 578] on p "← Back" at bounding box center [223, 572] width 33 height 12
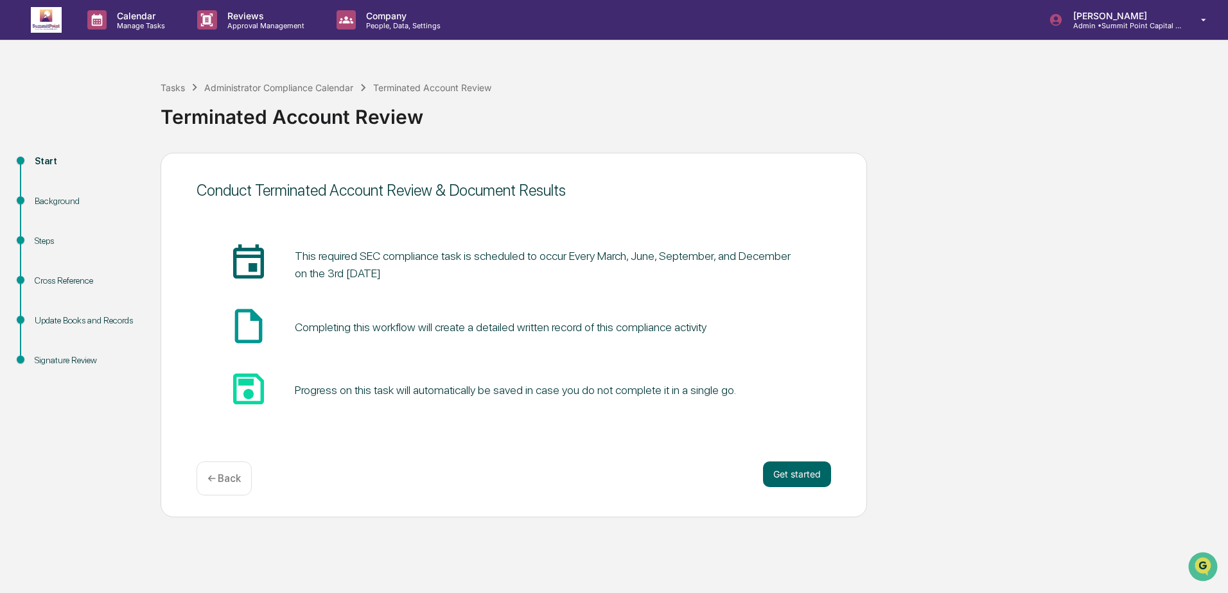
click at [239, 476] on p "← Back" at bounding box center [223, 479] width 33 height 12
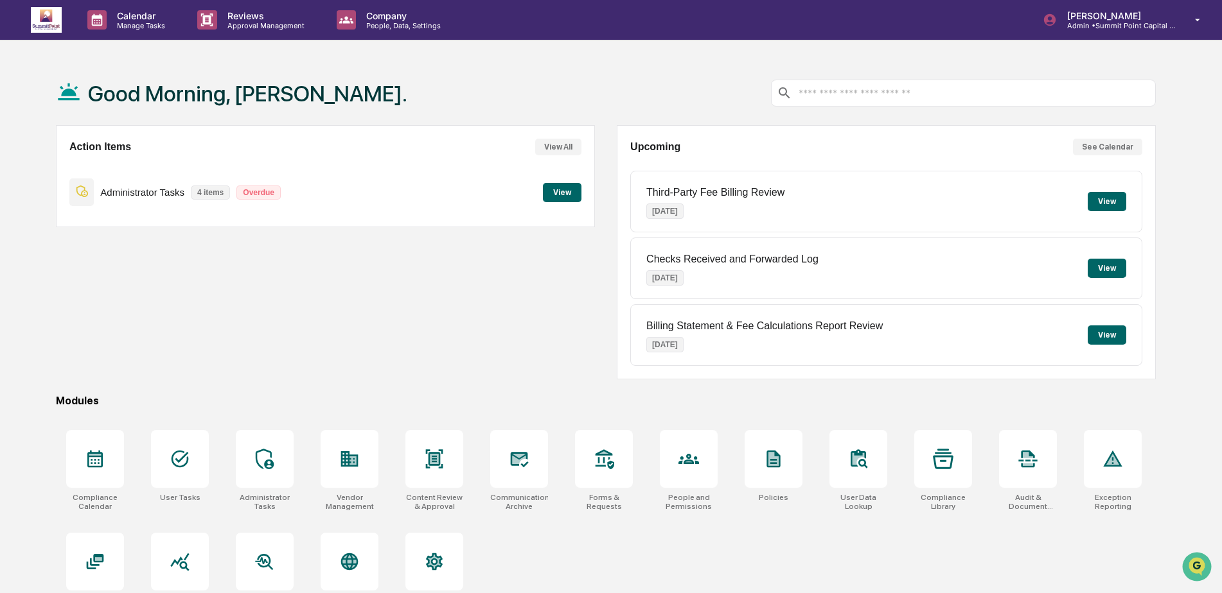
click at [541, 183] on div "Administrator Tasks 4 items Overdue View" at bounding box center [325, 192] width 512 height 43
click at [565, 196] on button "View" at bounding box center [562, 192] width 39 height 19
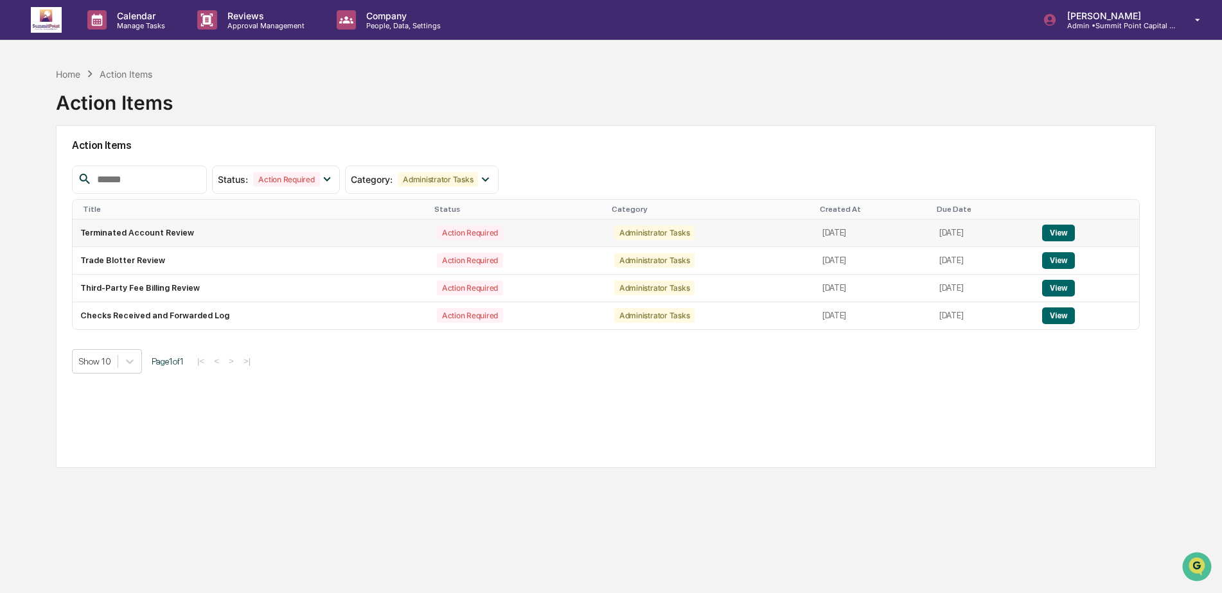
click at [230, 239] on td "Terminated Account Review" at bounding box center [251, 234] width 356 height 28
click at [1080, 224] on td "View" at bounding box center [1086, 234] width 105 height 28
click at [1075, 231] on button "View" at bounding box center [1058, 233] width 33 height 17
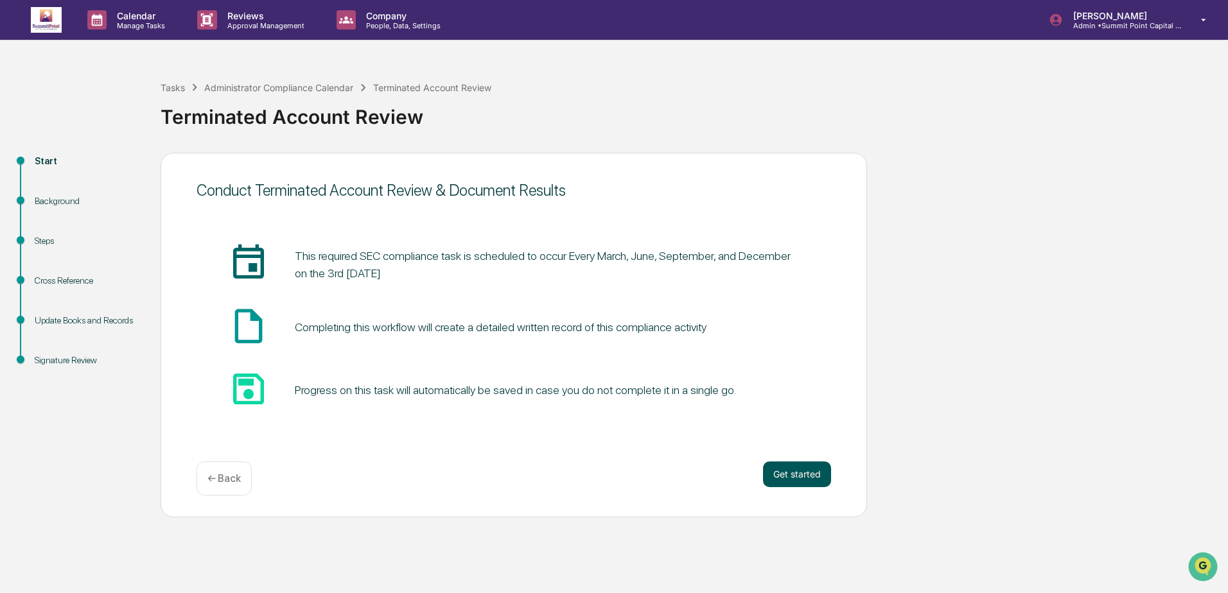
click at [775, 476] on button "Get started" at bounding box center [797, 475] width 68 height 26
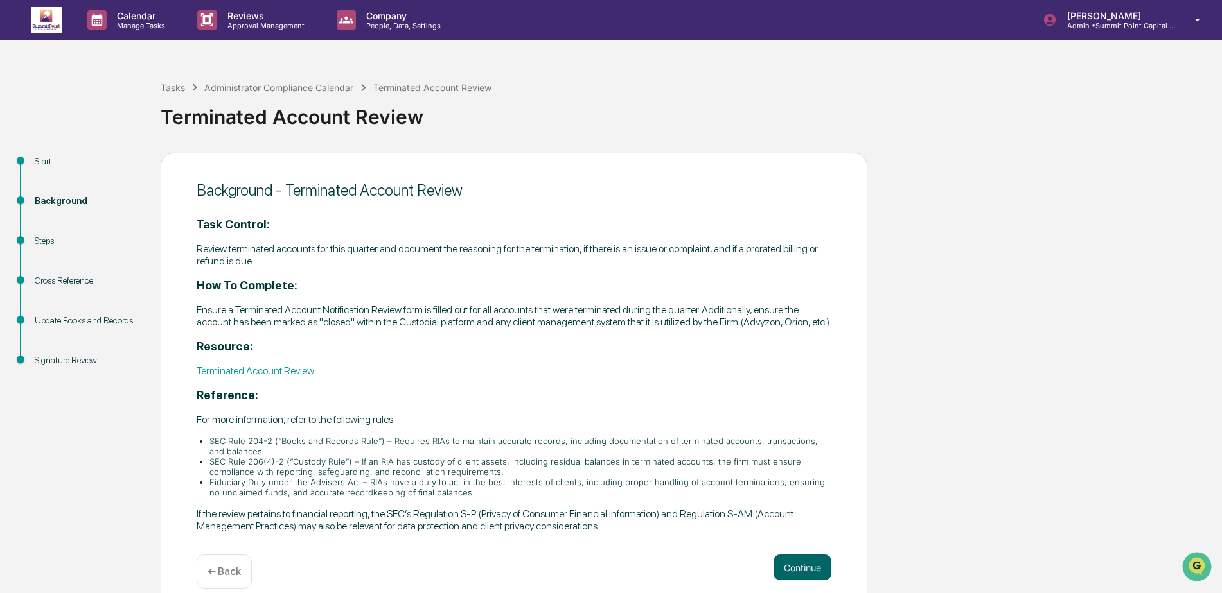
click at [287, 377] on link "Terminated Account Review" at bounding box center [256, 371] width 118 height 12
click at [1089, 371] on div "Start Background Steps Cross Reference Update Books and Records Signature Revie…" at bounding box center [610, 382] width 1209 height 459
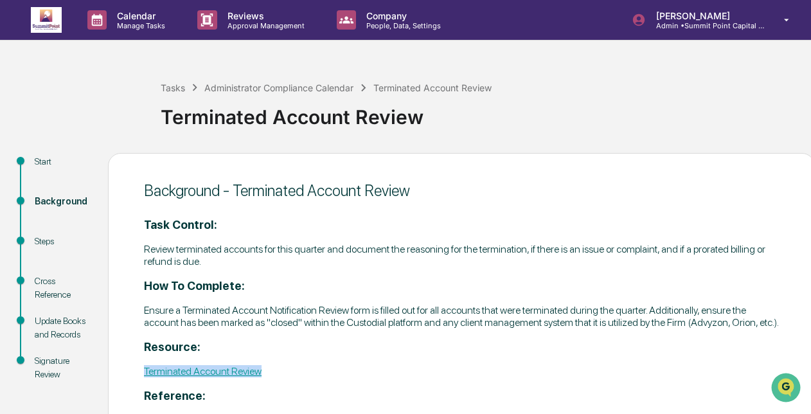
click at [224, 377] on link "Terminated Account Review" at bounding box center [203, 371] width 118 height 12
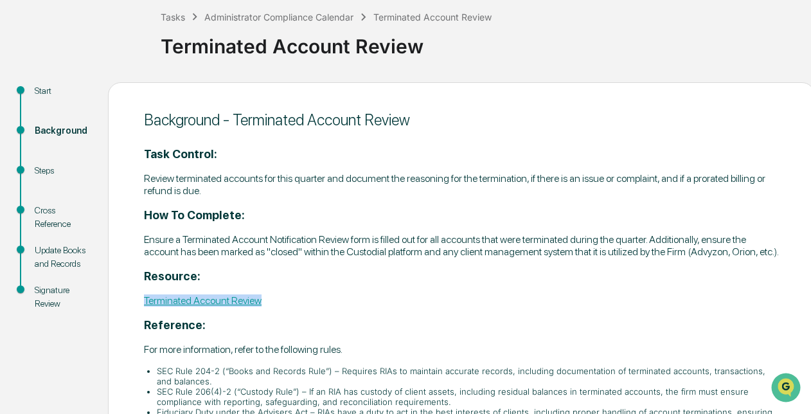
scroll to position [73, 0]
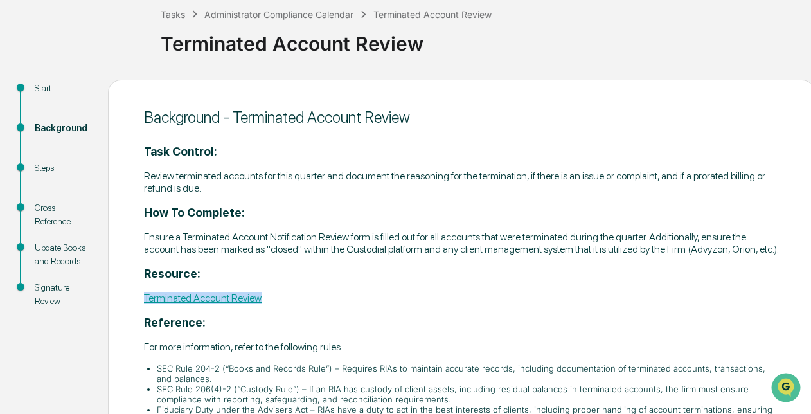
click at [346, 304] on p "Terminated Account Review" at bounding box center [461, 298] width 635 height 12
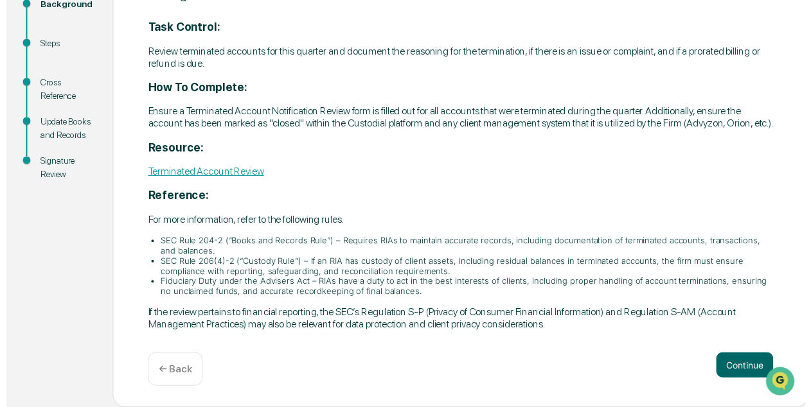
scroll to position [214, 0]
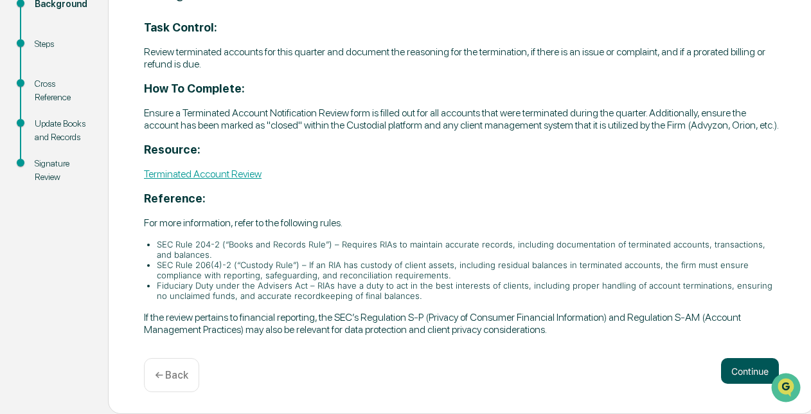
click at [746, 373] on button "Continue" at bounding box center [750, 371] width 58 height 26
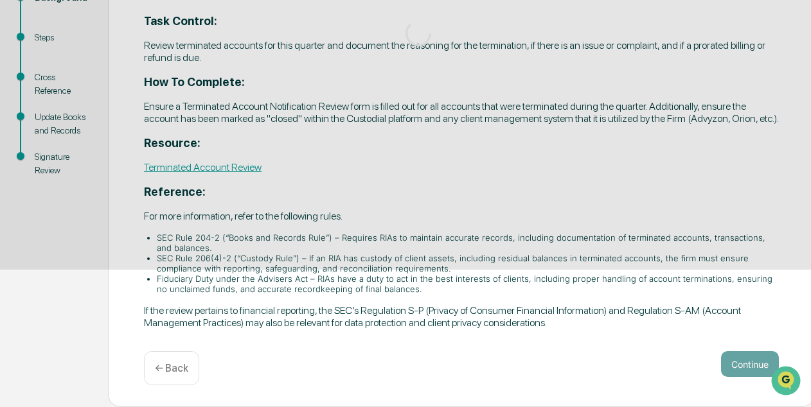
scroll to position [104, 0]
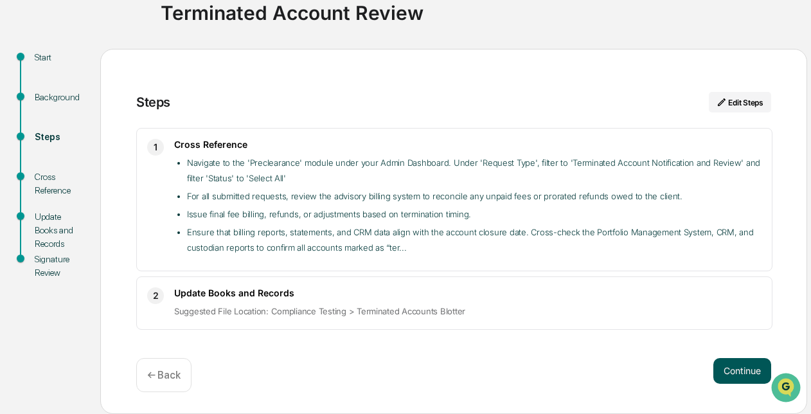
click at [733, 371] on button "Continue" at bounding box center [742, 371] width 58 height 26
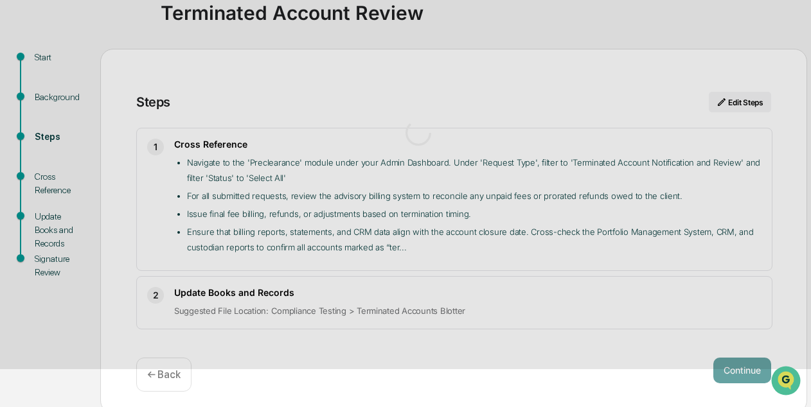
scroll to position [42, 0]
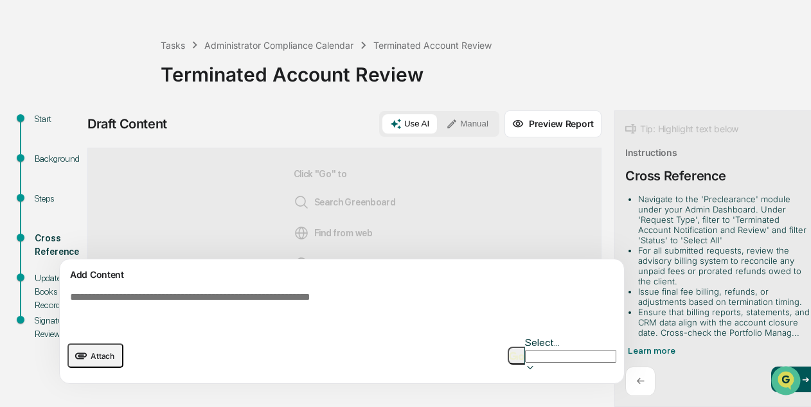
click at [805, 379] on button "Next ➔" at bounding box center [794, 380] width 47 height 26
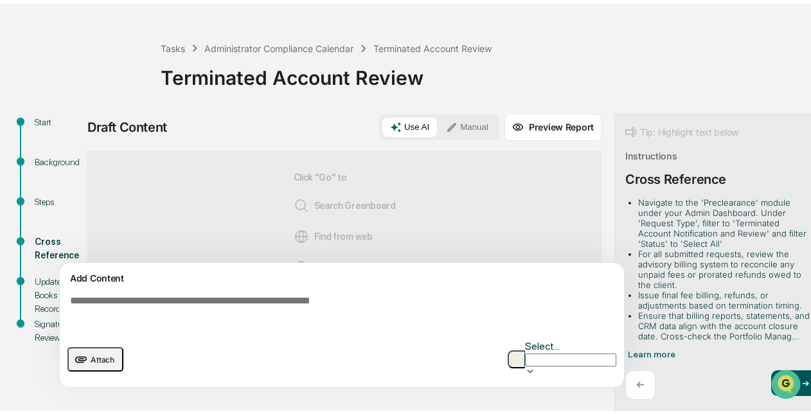
scroll to position [15, 0]
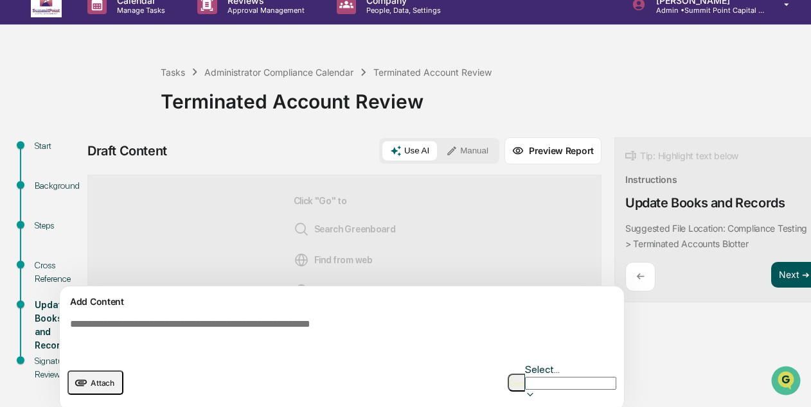
click at [785, 268] on button "Next ➔" at bounding box center [794, 275] width 47 height 26
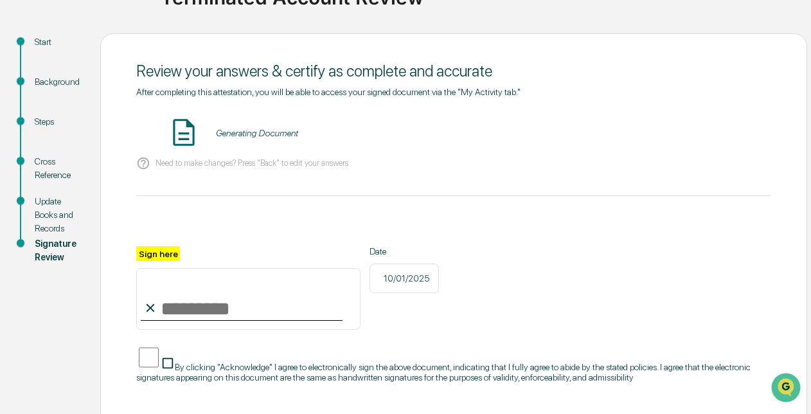
scroll to position [131, 0]
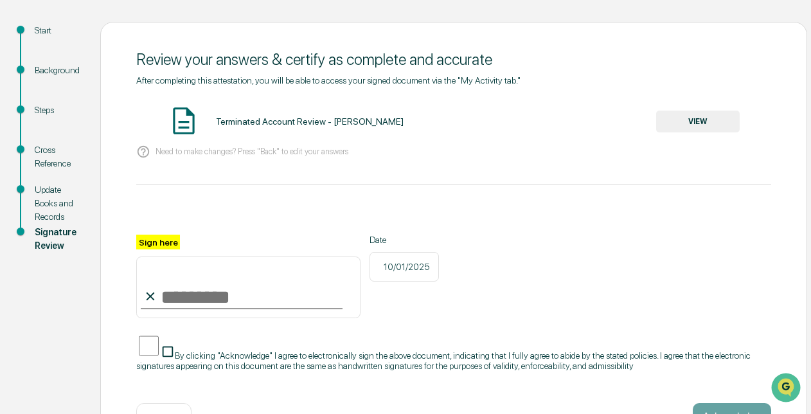
click at [701, 115] on button "VIEW" at bounding box center [698, 121] width 84 height 22
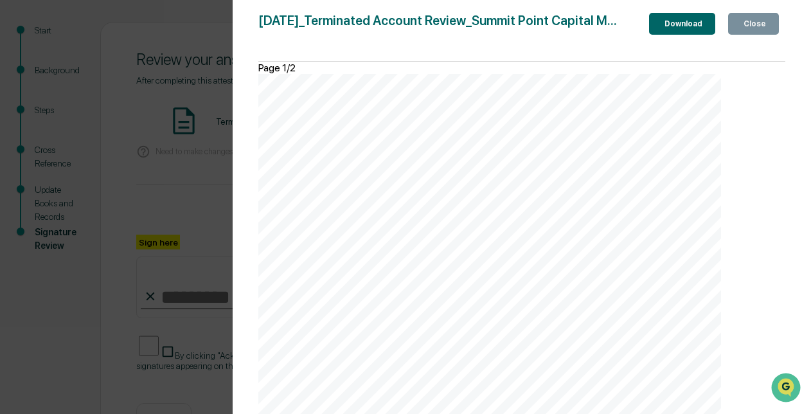
scroll to position [778, 0]
click at [752, 15] on button "Close" at bounding box center [753, 24] width 51 height 22
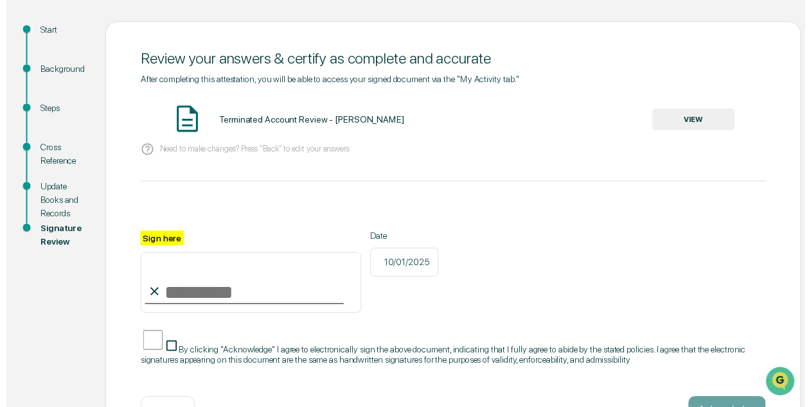
scroll to position [184, 0]
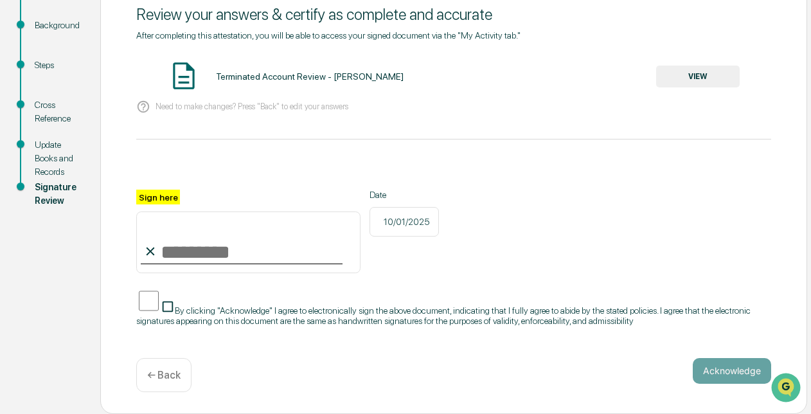
click at [330, 253] on input "Sign here" at bounding box center [248, 242] width 224 height 62
type input "**********"
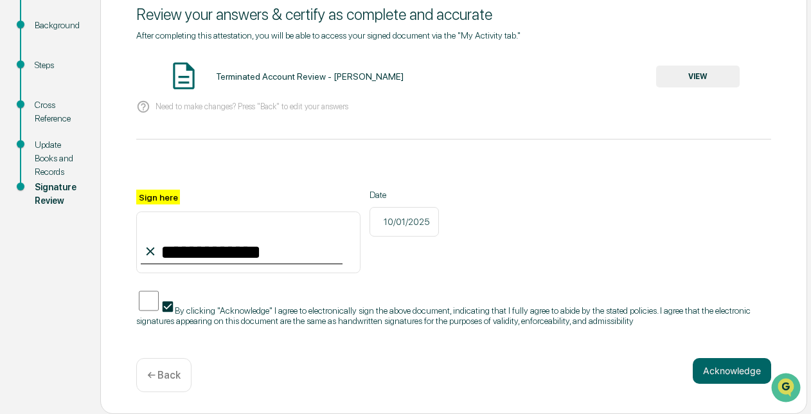
click at [420, 356] on div "**********" at bounding box center [453, 195] width 707 height 437
click at [718, 378] on button "Acknowledge" at bounding box center [731, 371] width 78 height 26
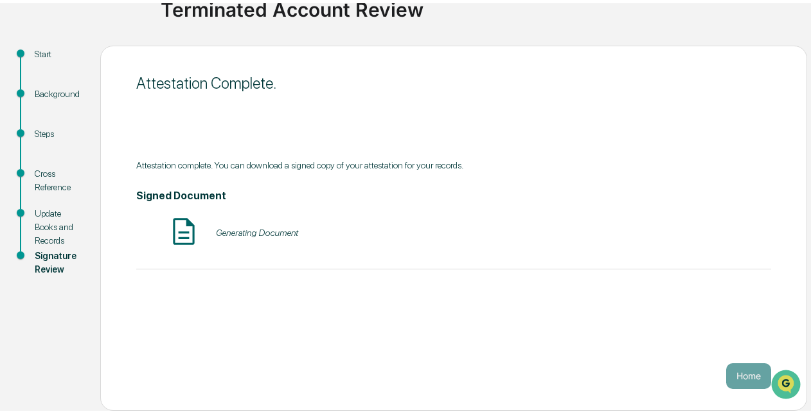
scroll to position [104, 0]
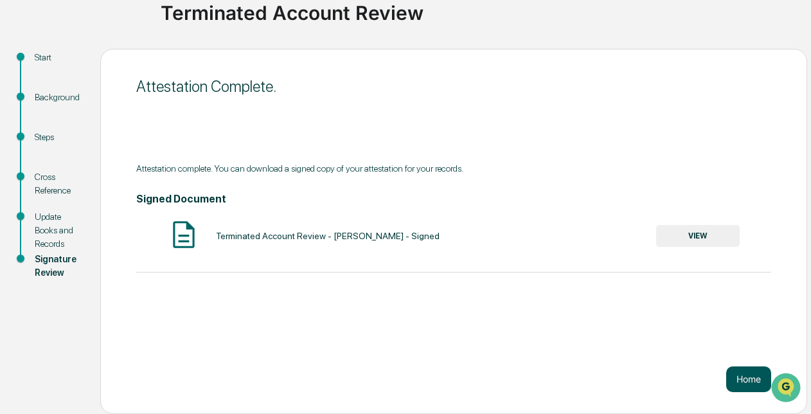
click at [738, 374] on button "Home" at bounding box center [748, 379] width 45 height 26
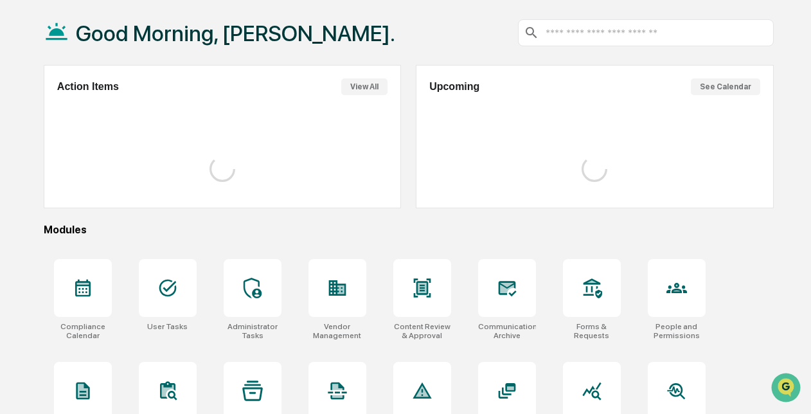
scroll to position [104, 0]
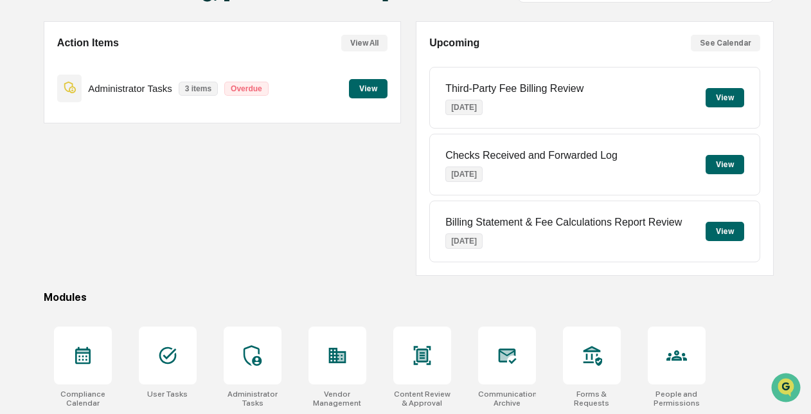
click at [375, 93] on button "View" at bounding box center [368, 88] width 39 height 19
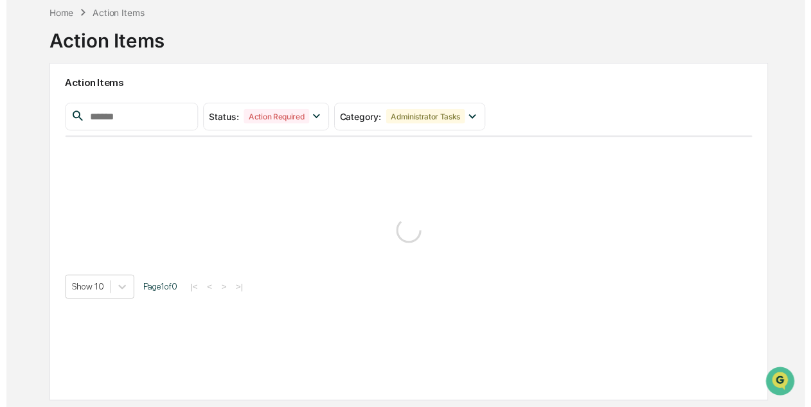
scroll to position [60, 0]
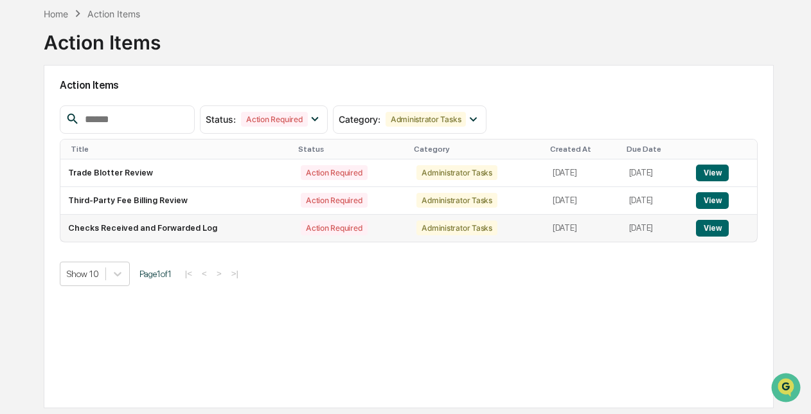
click at [721, 225] on button "View" at bounding box center [712, 228] width 33 height 17
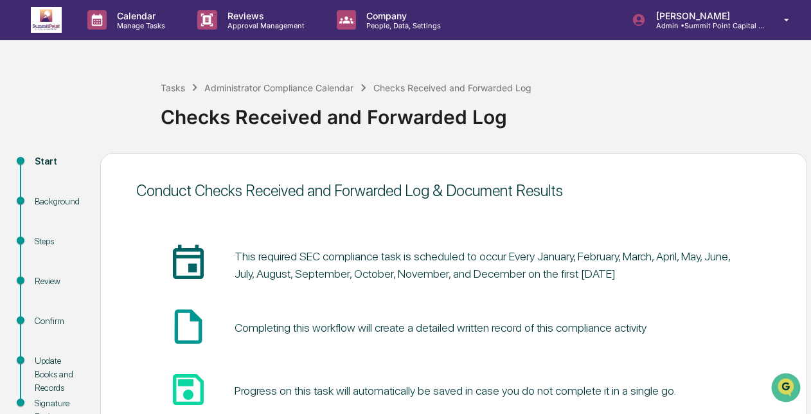
scroll to position [104, 0]
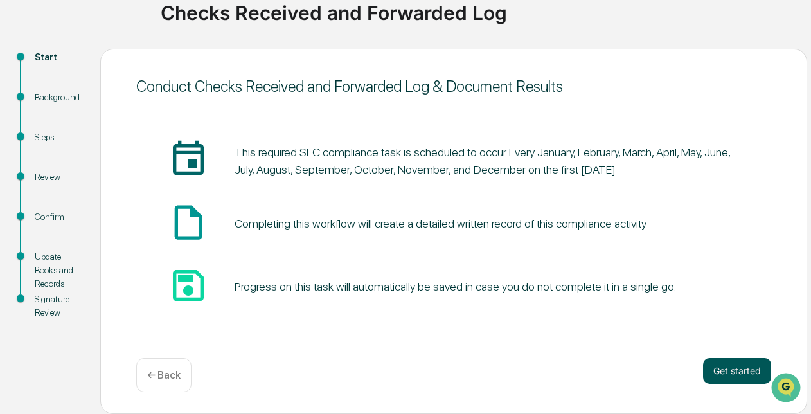
click at [716, 378] on button "Get started" at bounding box center [737, 371] width 68 height 26
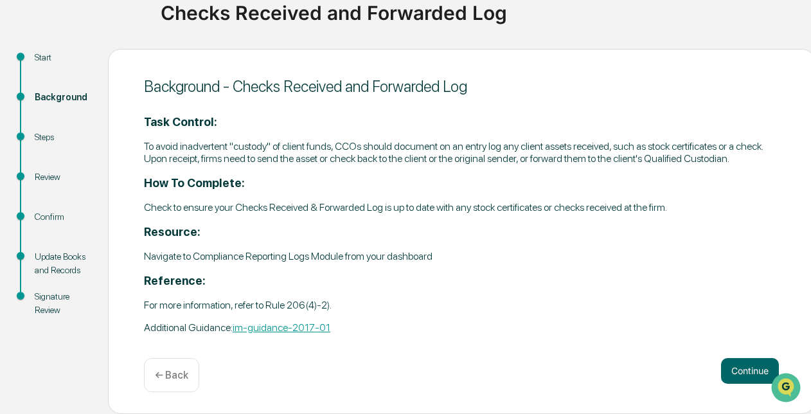
scroll to position [0, 0]
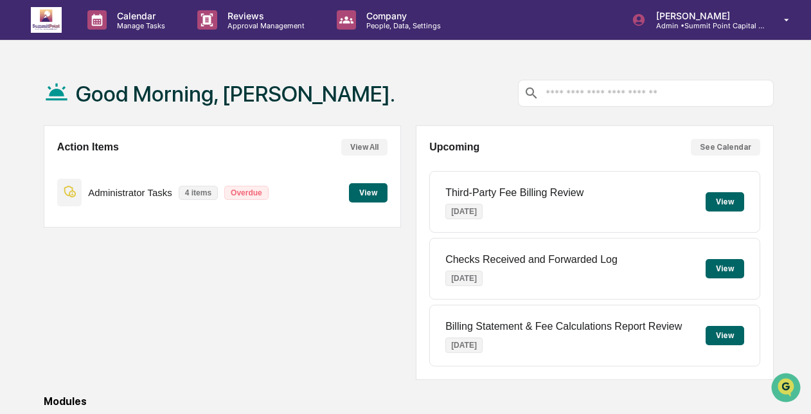
click at [339, 279] on div "Action Items View All Administrator Tasks 4 items Overdue View" at bounding box center [223, 252] width 358 height 254
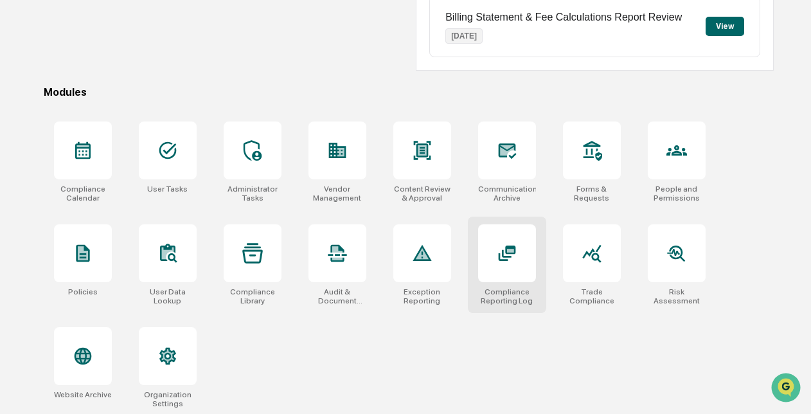
click at [502, 256] on icon at bounding box center [507, 253] width 21 height 21
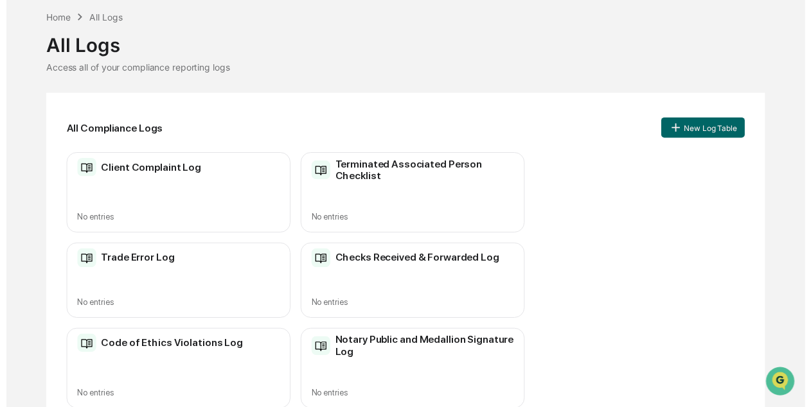
scroll to position [72, 0]
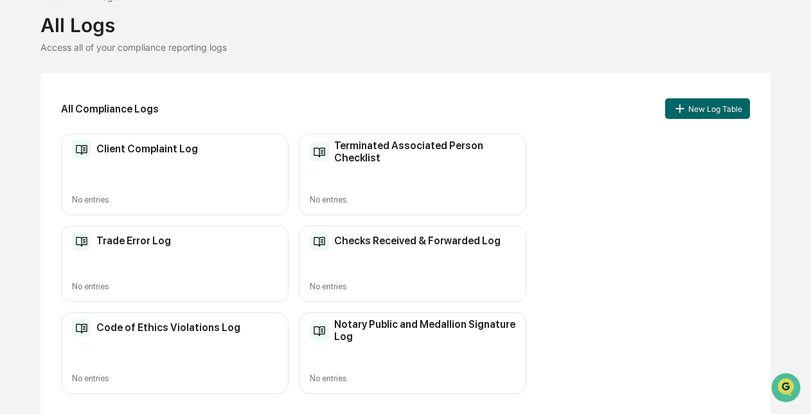
click at [464, 247] on div "Checks Received & Forwarded Log" at bounding box center [405, 240] width 191 height 19
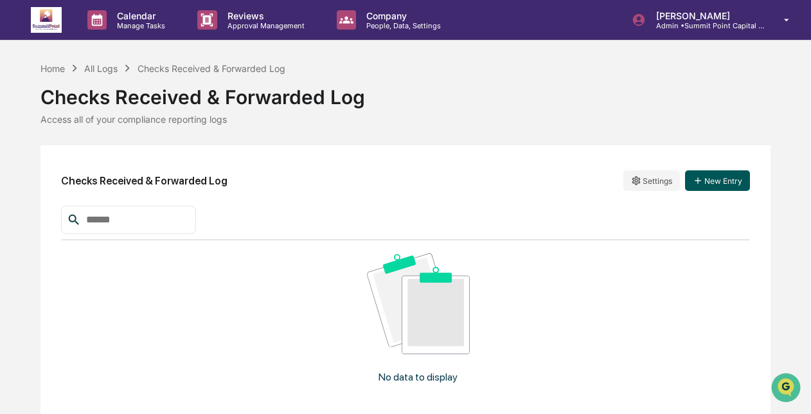
click at [715, 182] on button "New Entry" at bounding box center [717, 180] width 65 height 21
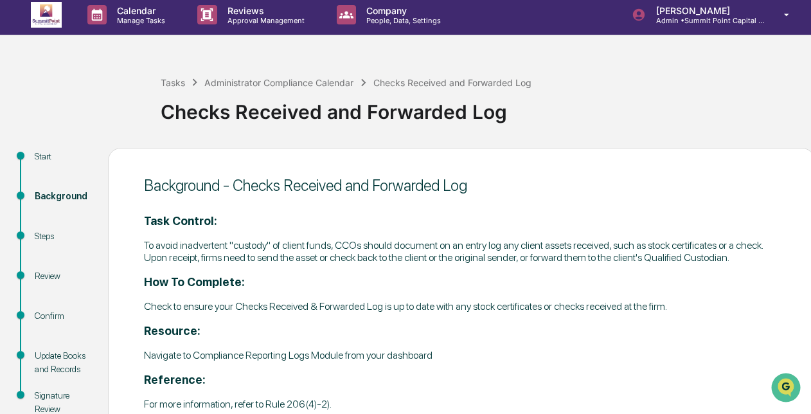
scroll to position [2, 0]
